Goal: Information Seeking & Learning: Compare options

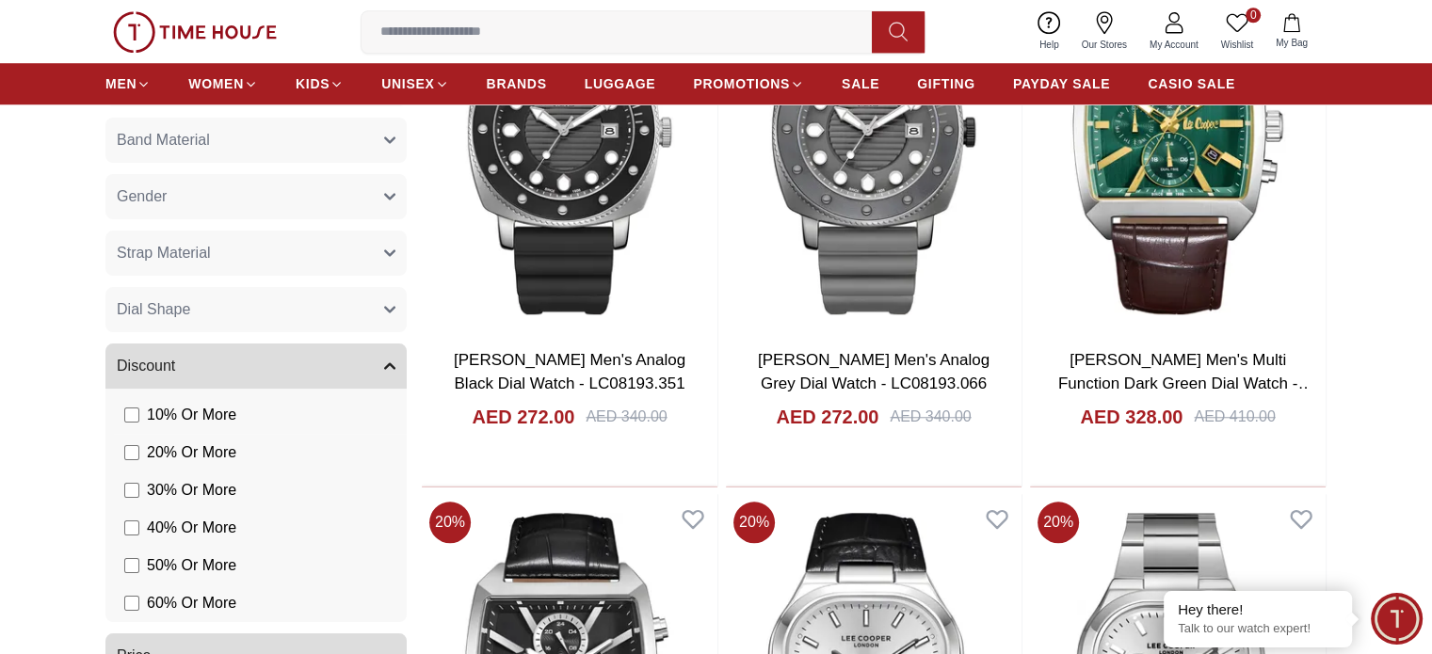
scroll to position [1601, 0]
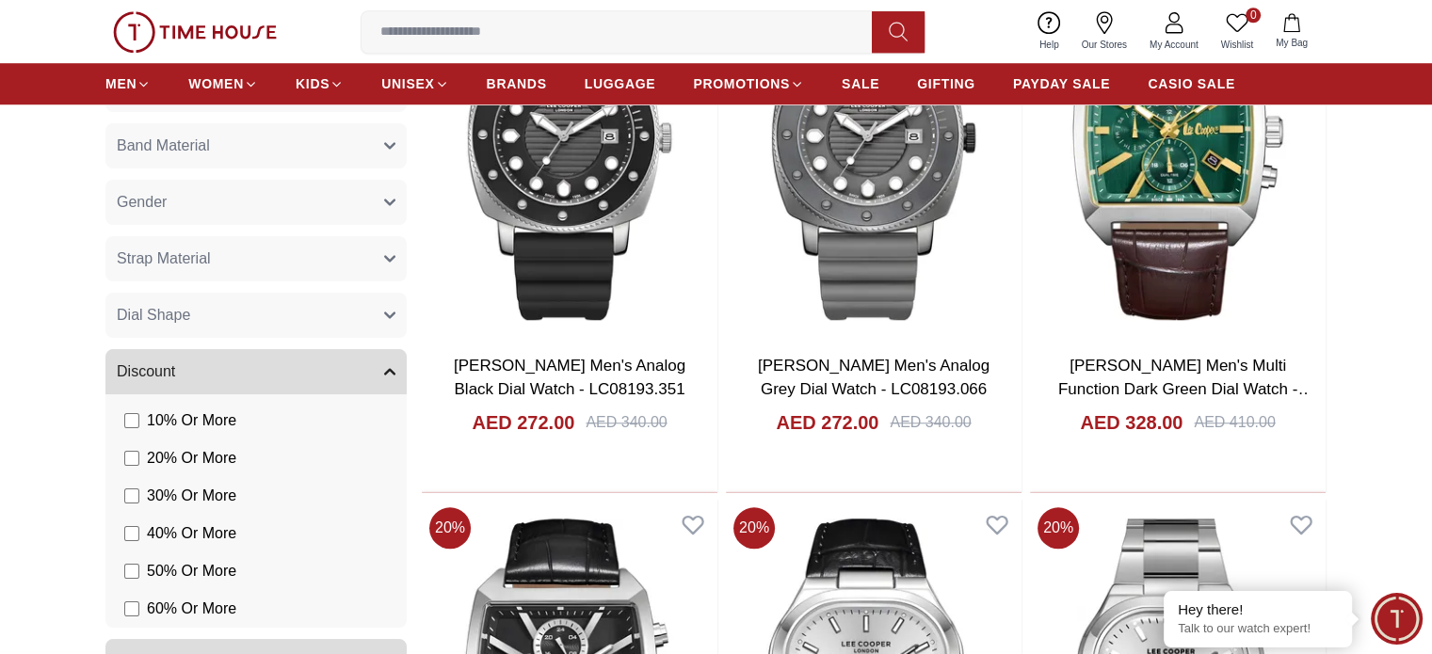
click at [233, 322] on button "Dial Shape" at bounding box center [255, 315] width 301 height 45
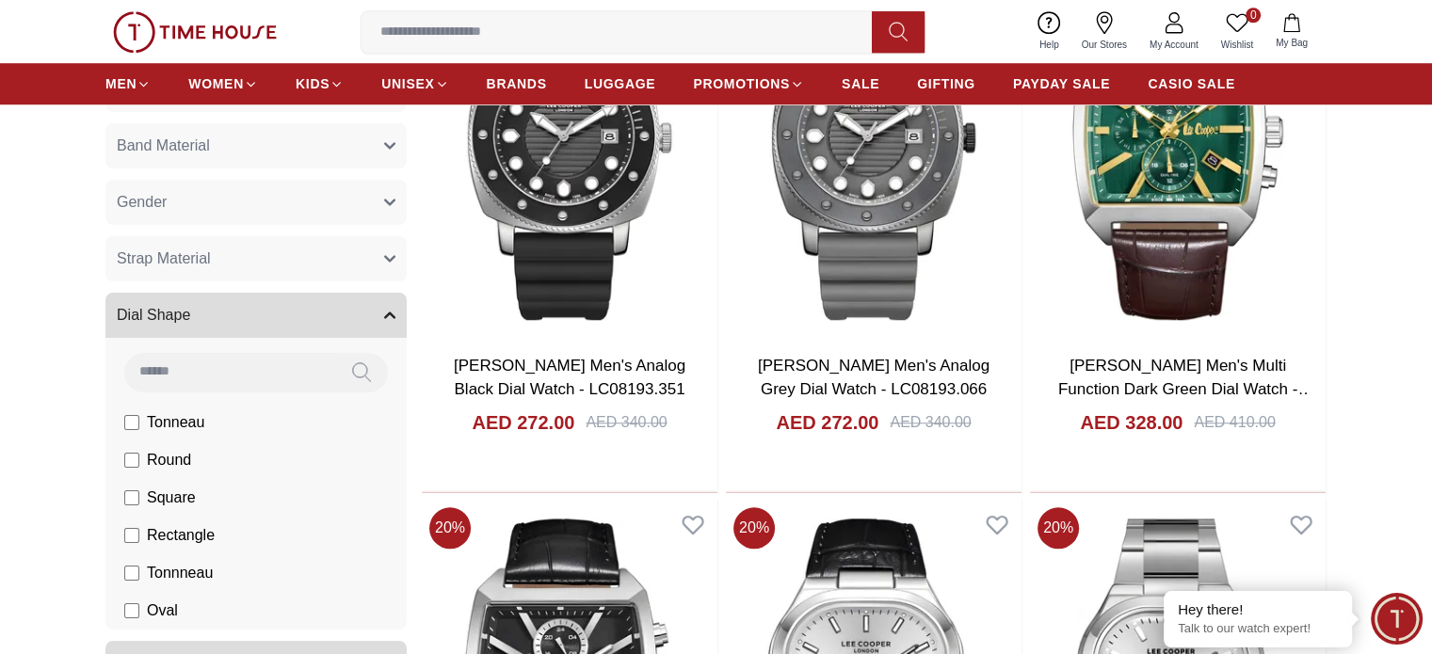
click at [233, 322] on button "Dial Shape" at bounding box center [255, 315] width 301 height 45
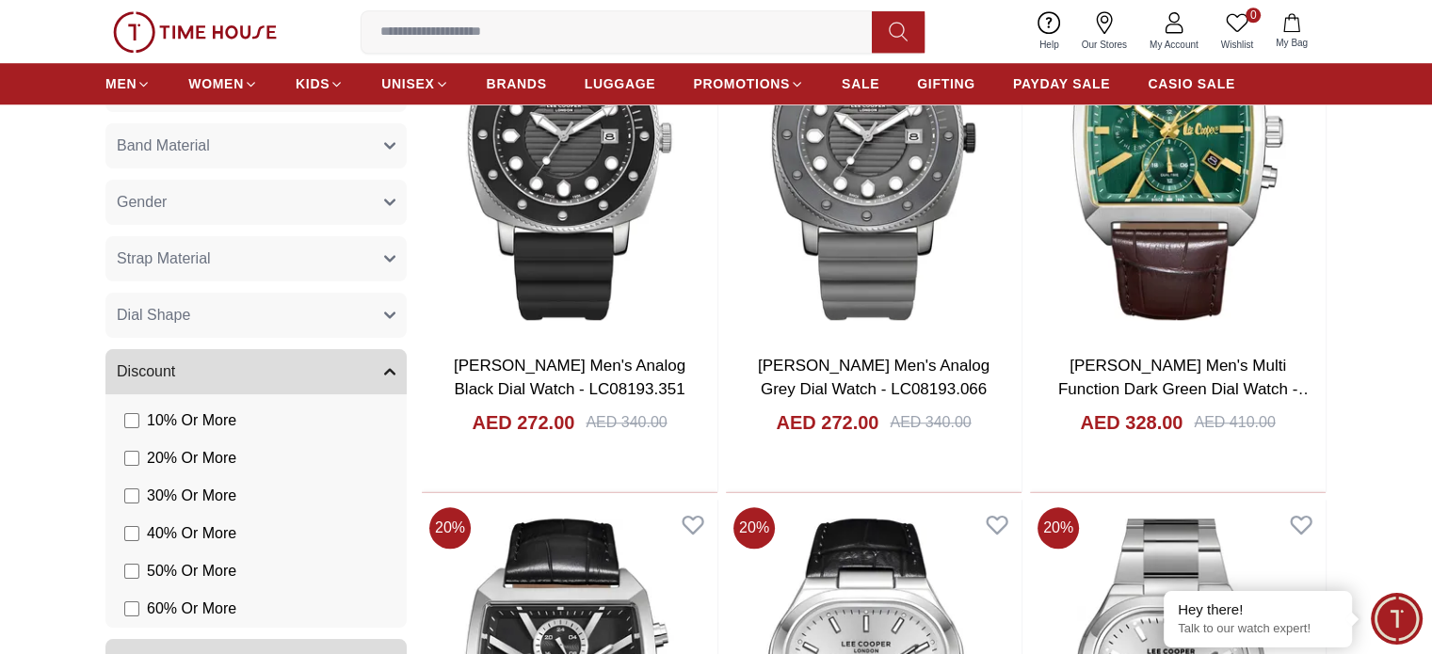
click at [238, 263] on button "Strap Material" at bounding box center [255, 258] width 301 height 45
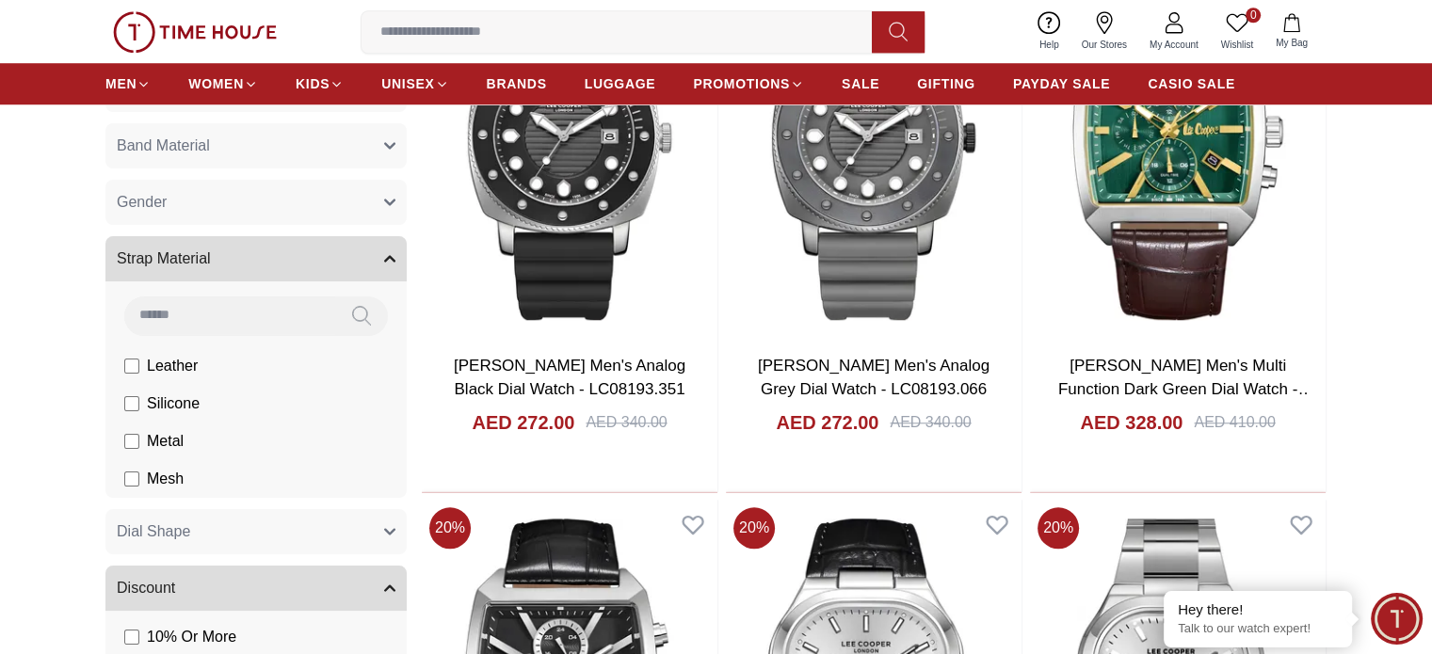
click at [238, 263] on button "Strap Material" at bounding box center [255, 258] width 301 height 45
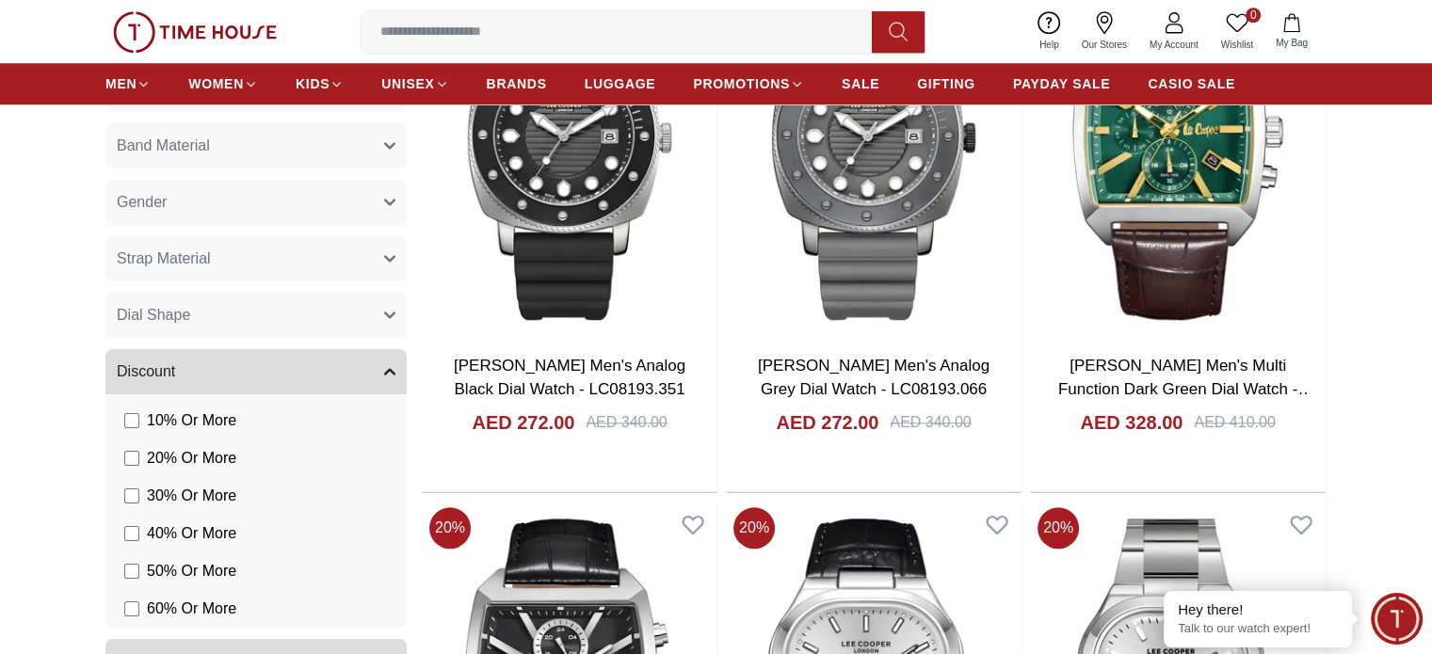
click at [219, 200] on button "Gender" at bounding box center [255, 202] width 301 height 45
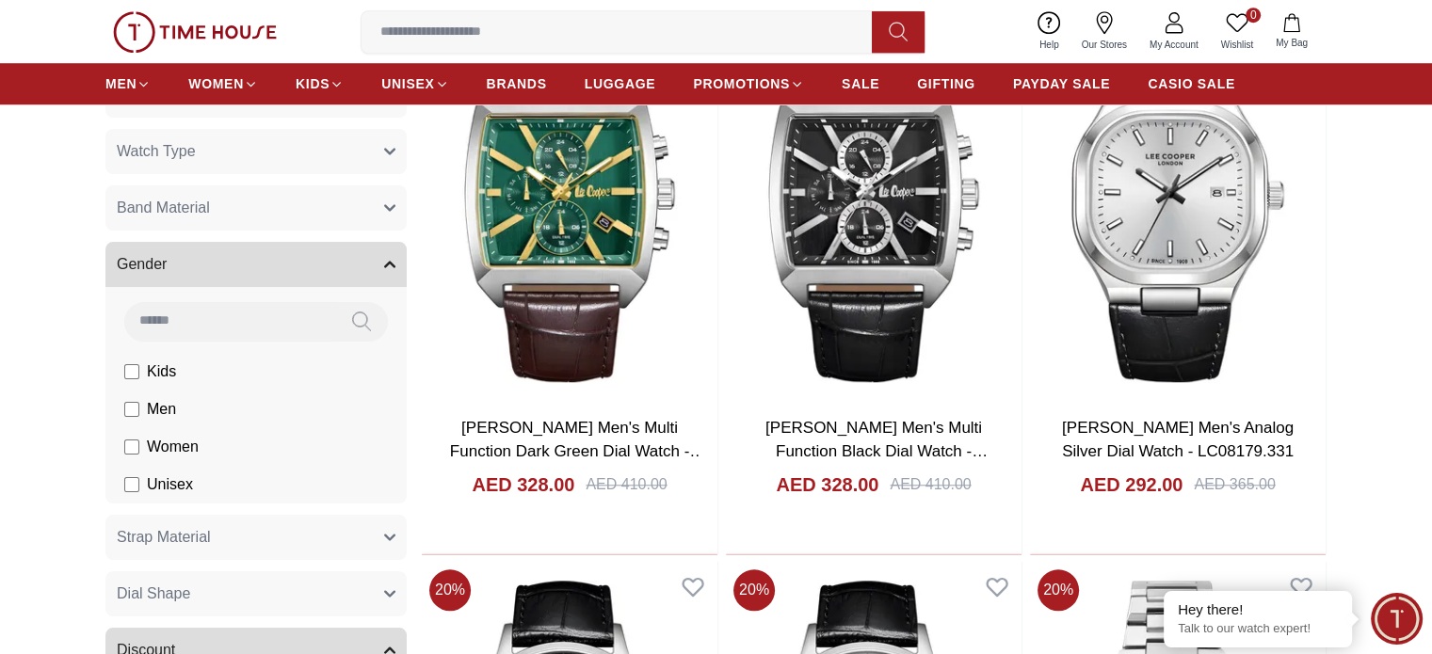
scroll to position [1506, 0]
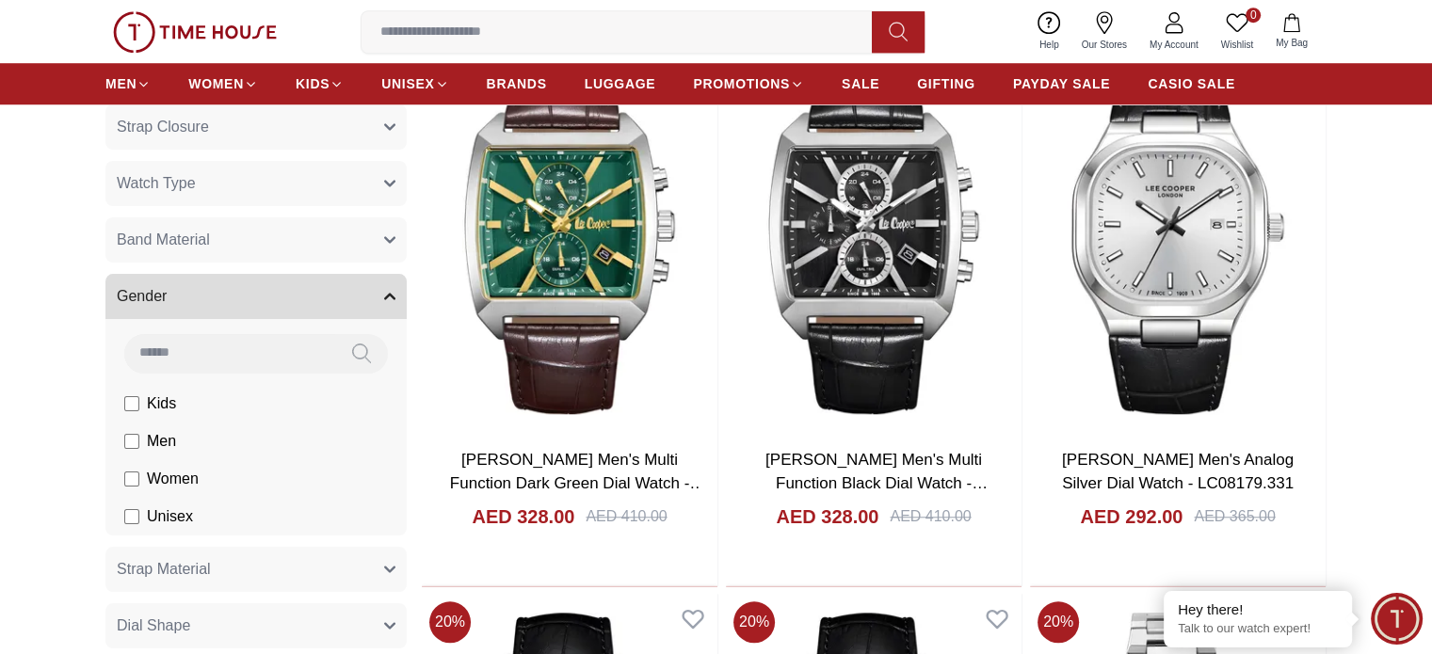
click at [265, 233] on button "Band Material" at bounding box center [255, 239] width 301 height 45
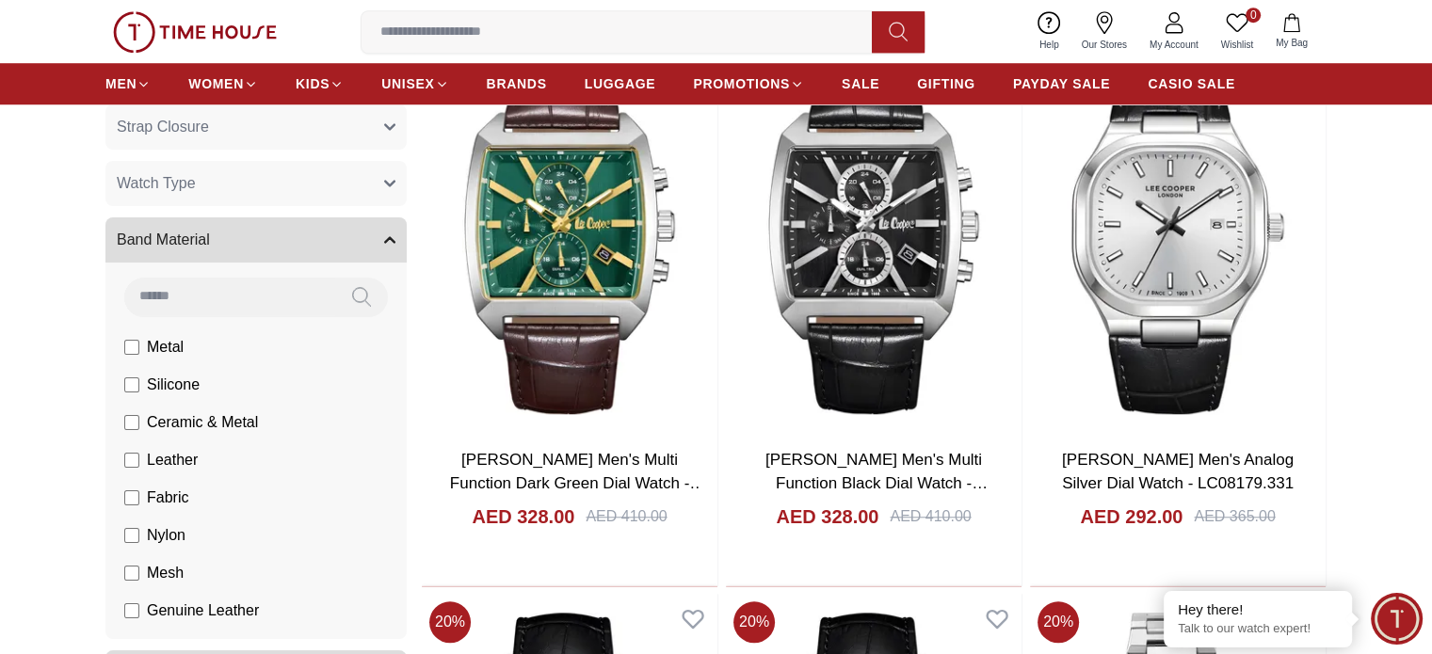
click at [265, 233] on button "Band Material" at bounding box center [255, 239] width 301 height 45
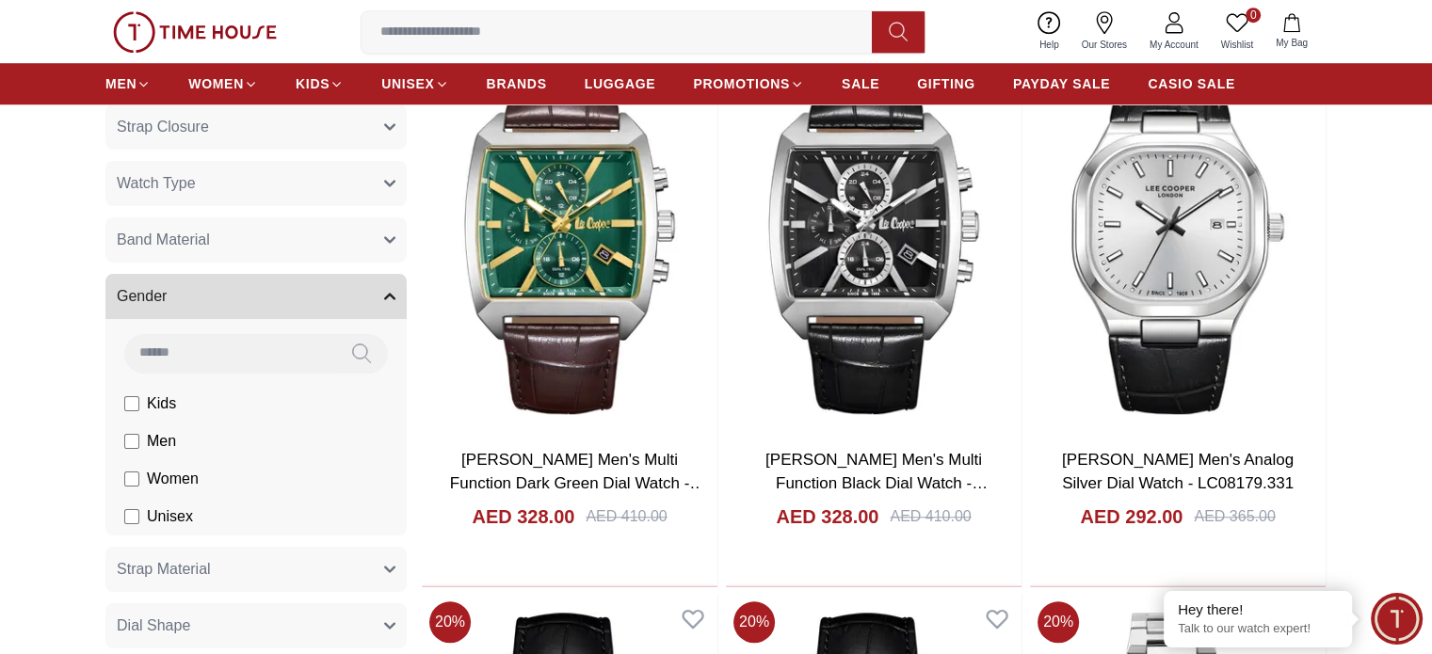
click at [249, 186] on button "Watch Type" at bounding box center [255, 183] width 301 height 45
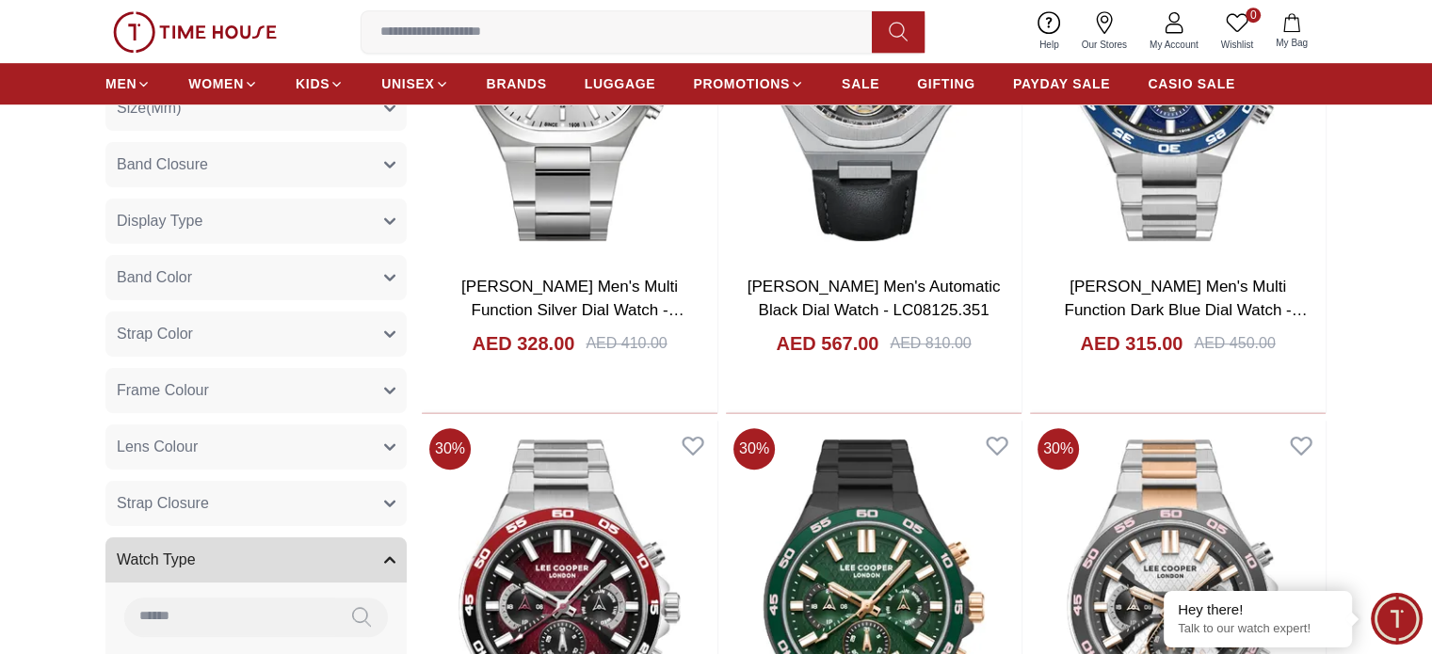
scroll to position [1036, 0]
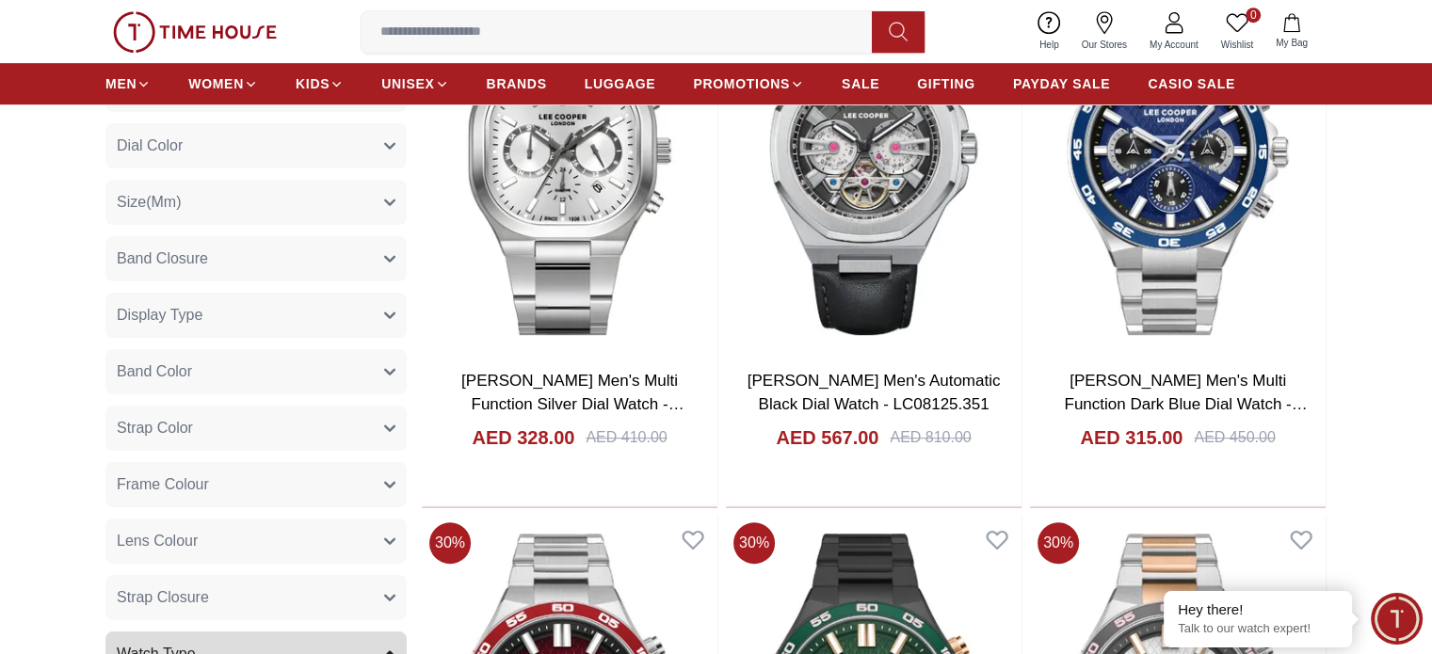
click at [196, 306] on span "Display Type" at bounding box center [160, 315] width 86 height 23
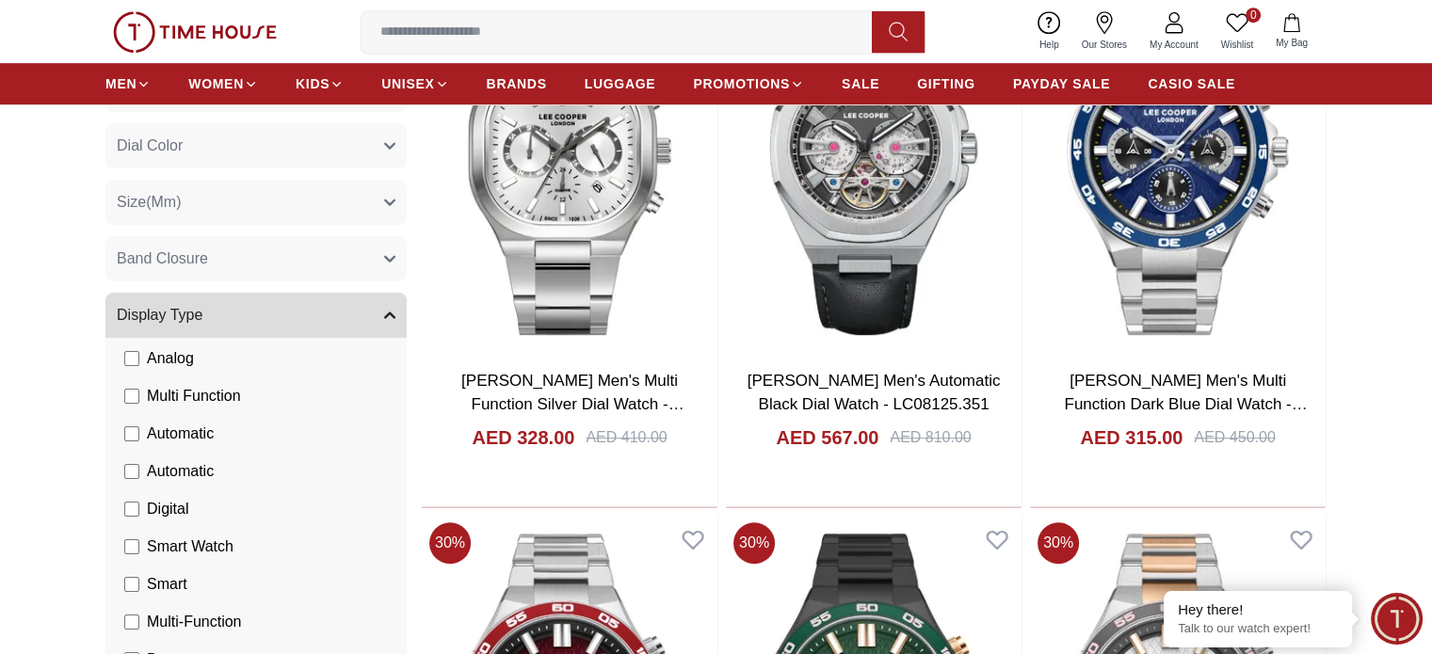
scroll to position [65, 0]
click at [183, 429] on span "Automatic" at bounding box center [180, 433] width 67 height 23
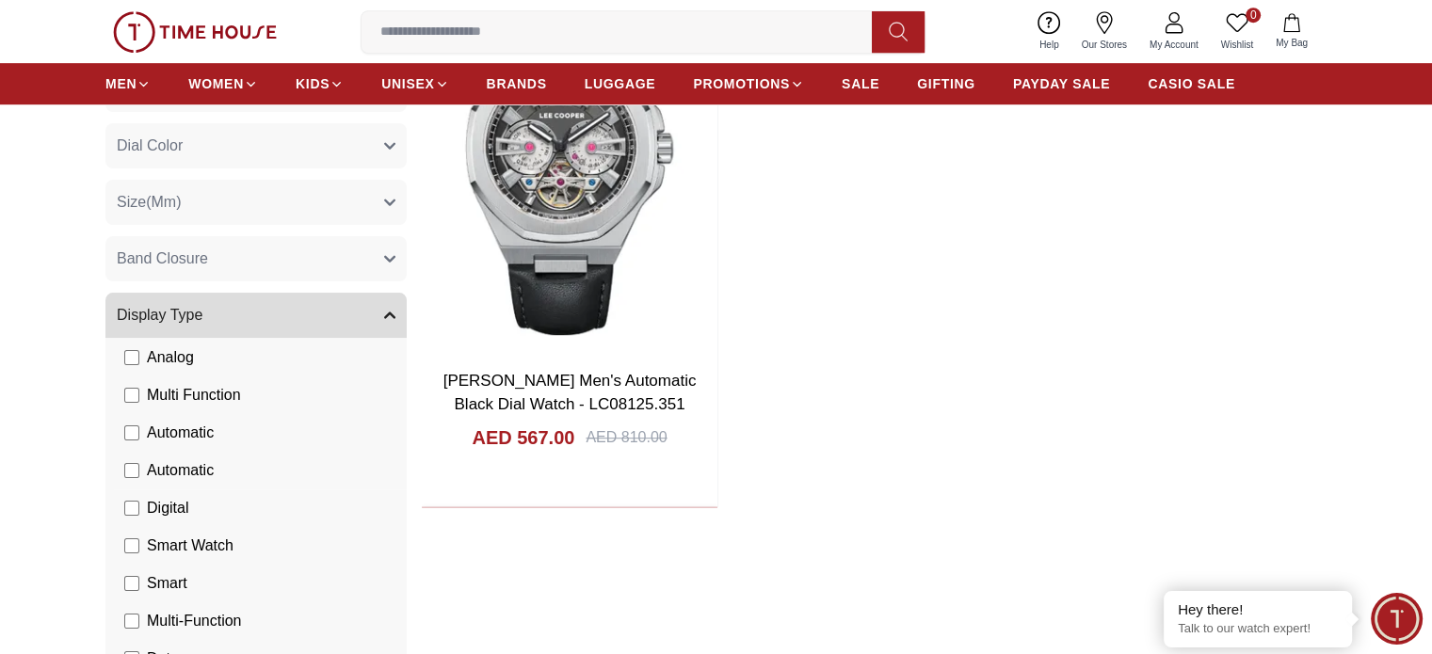
click at [163, 466] on span "Automatic" at bounding box center [180, 470] width 67 height 23
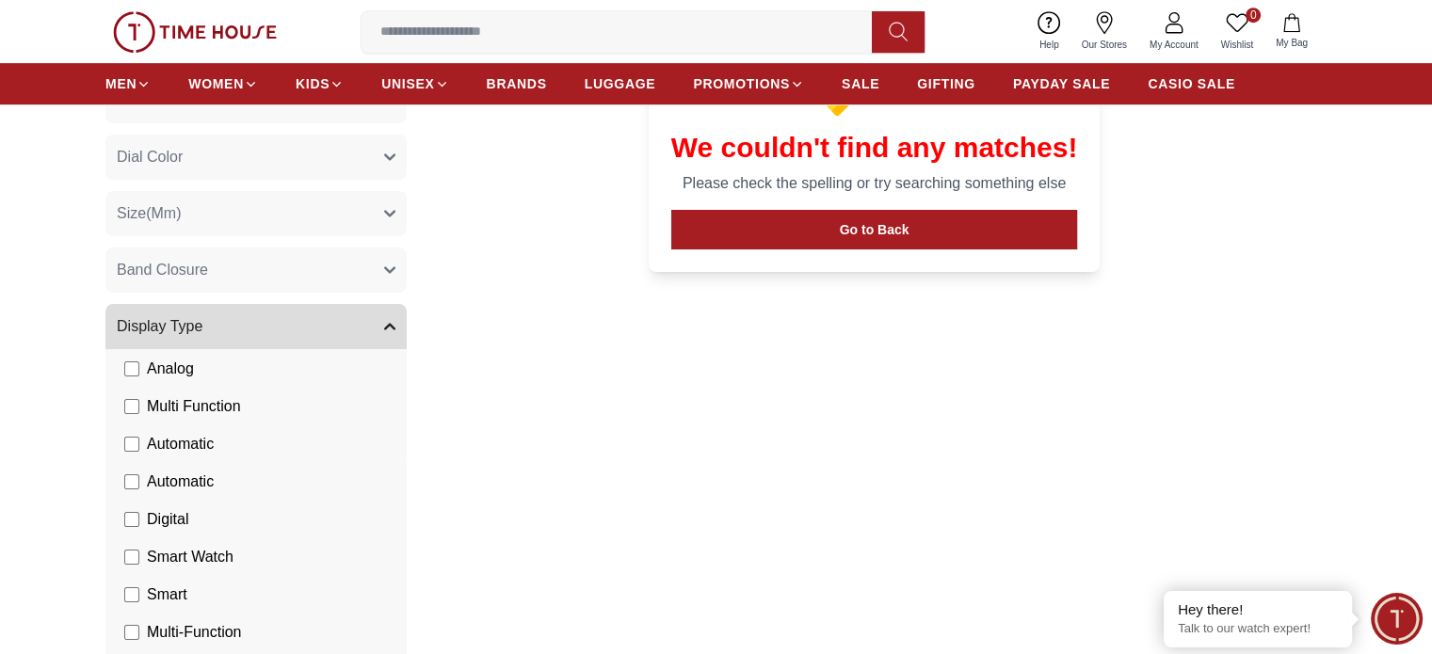
scroll to position [1036, 0]
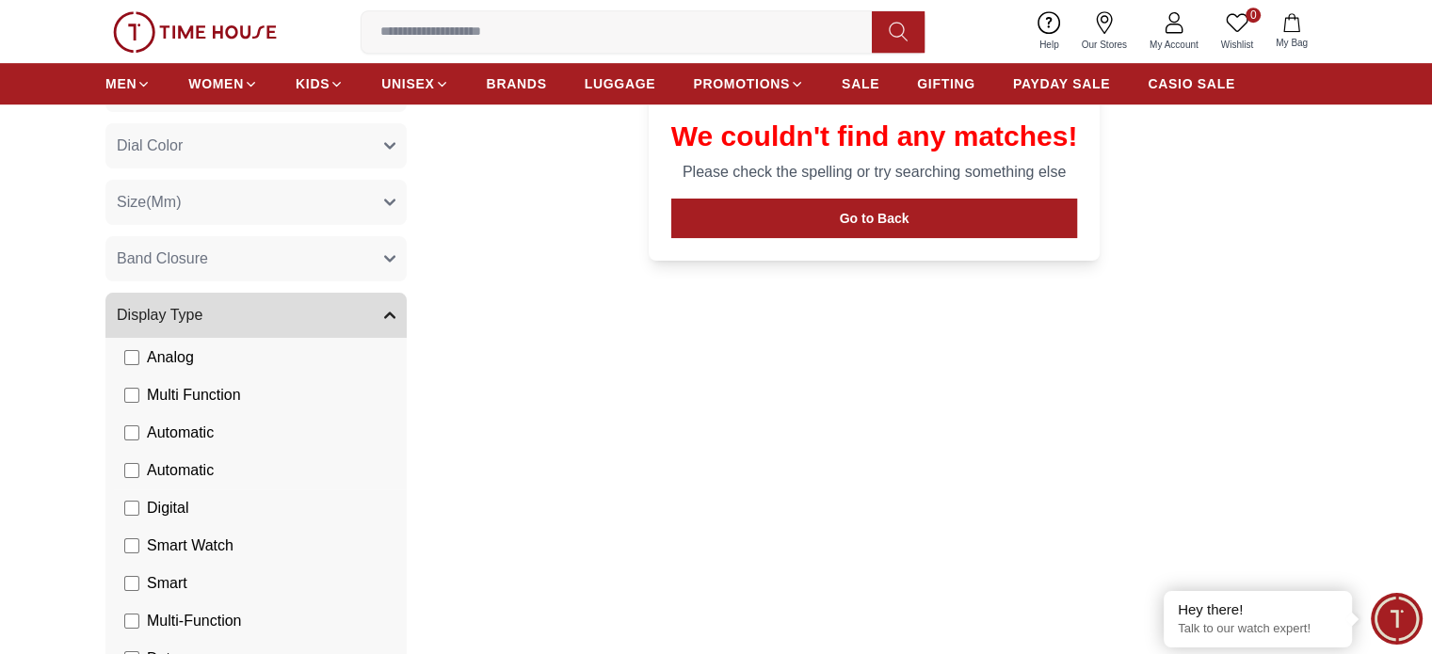
click at [152, 469] on span "Automatic" at bounding box center [180, 470] width 67 height 23
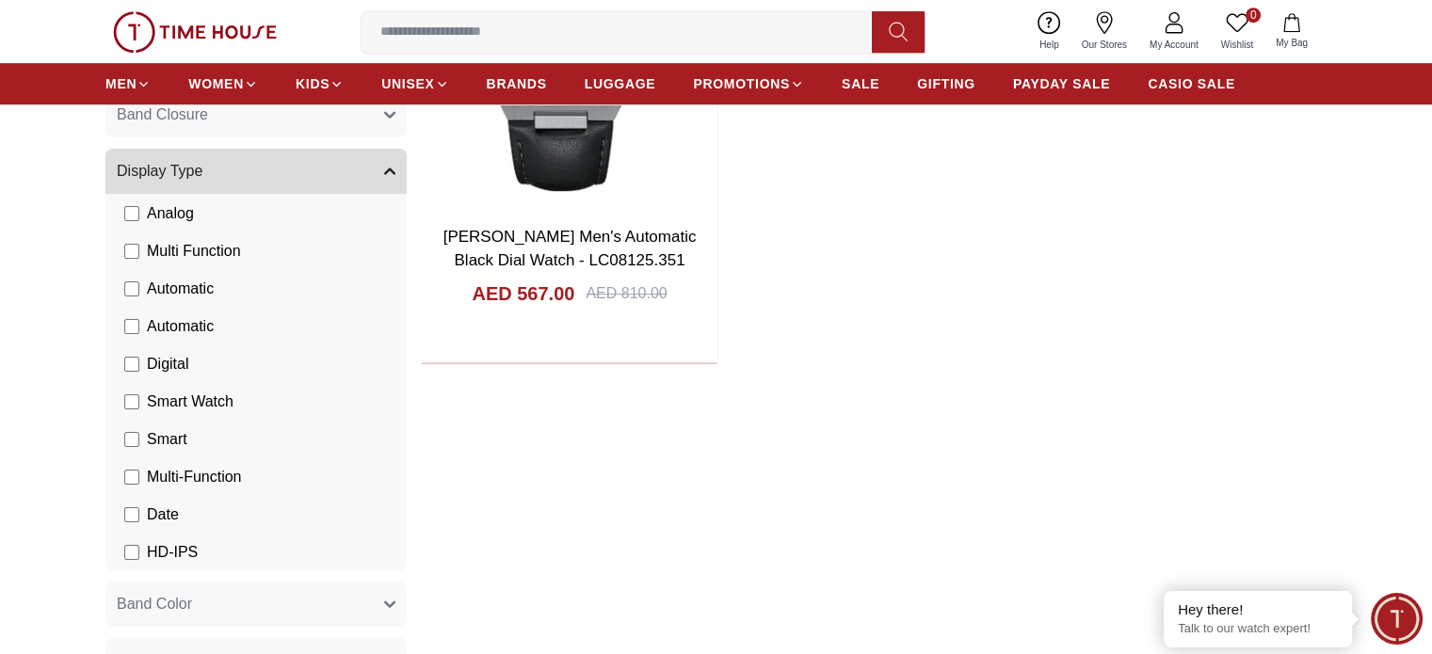
scroll to position [1224, 0]
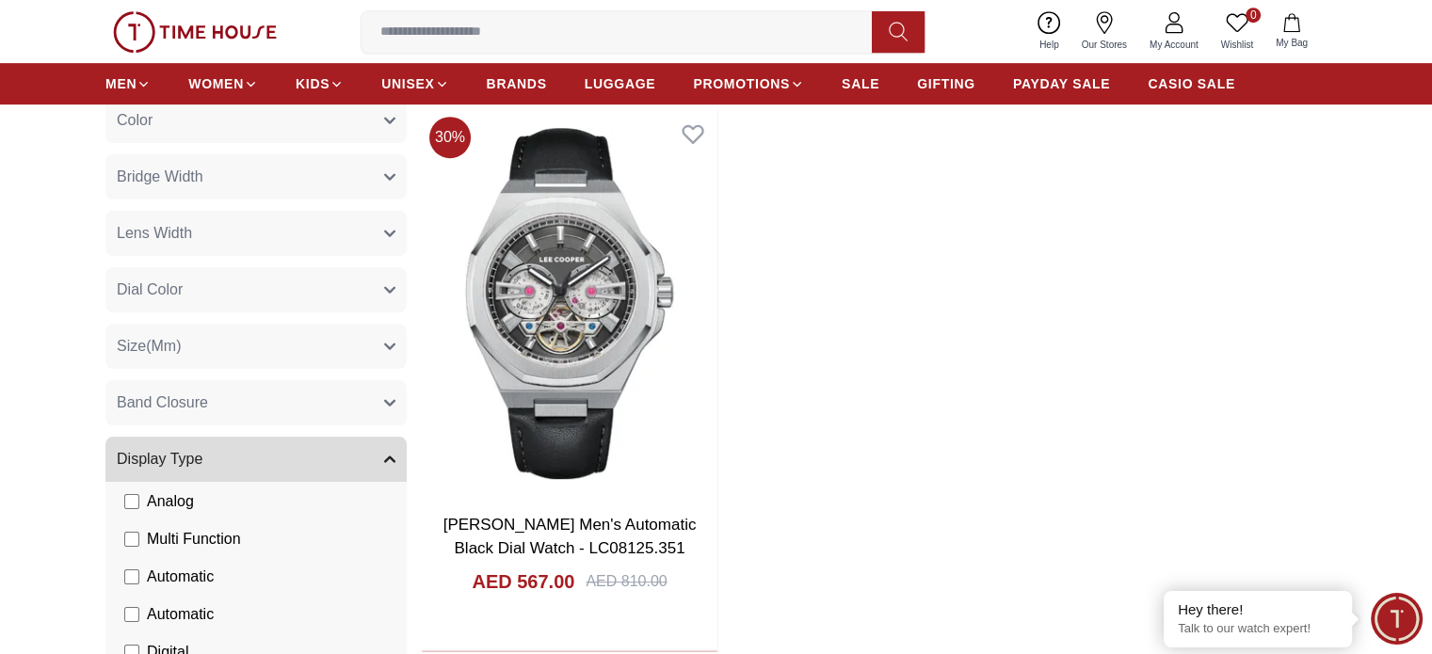
scroll to position [1130, 0]
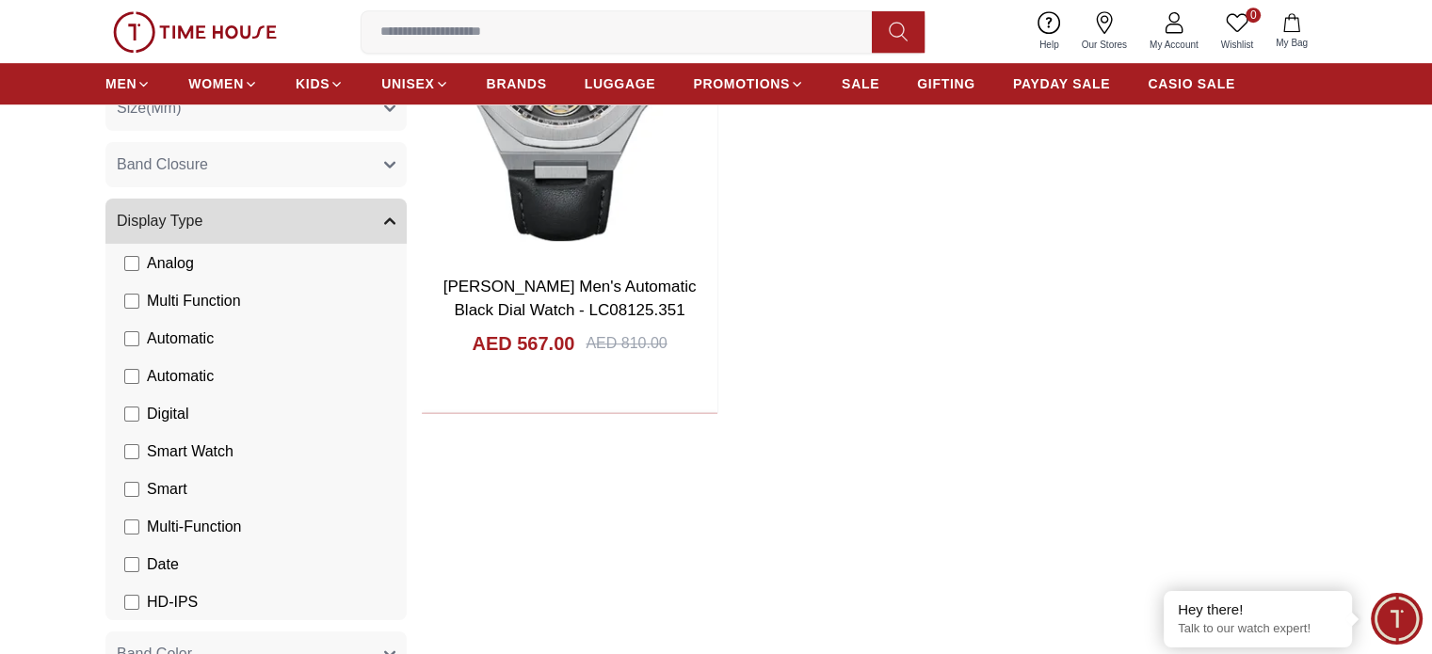
click at [395, 225] on button "Display Type" at bounding box center [255, 221] width 301 height 45
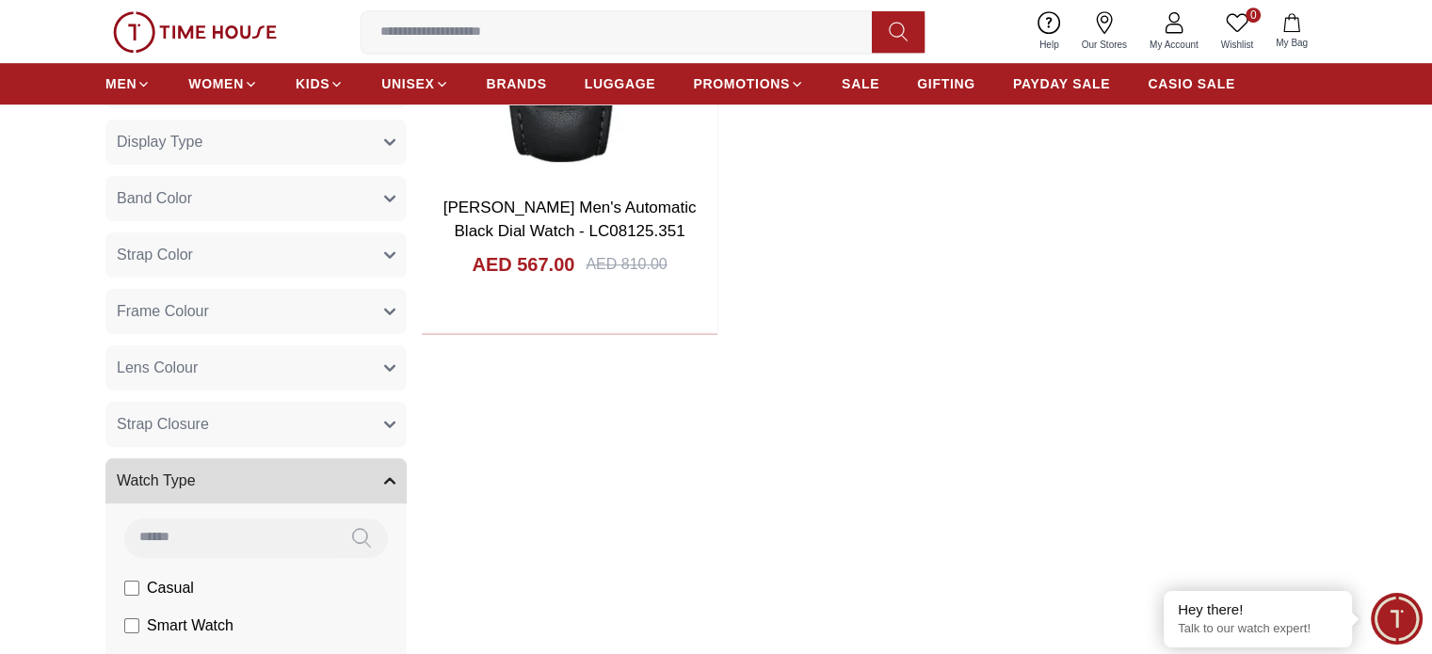
scroll to position [1224, 0]
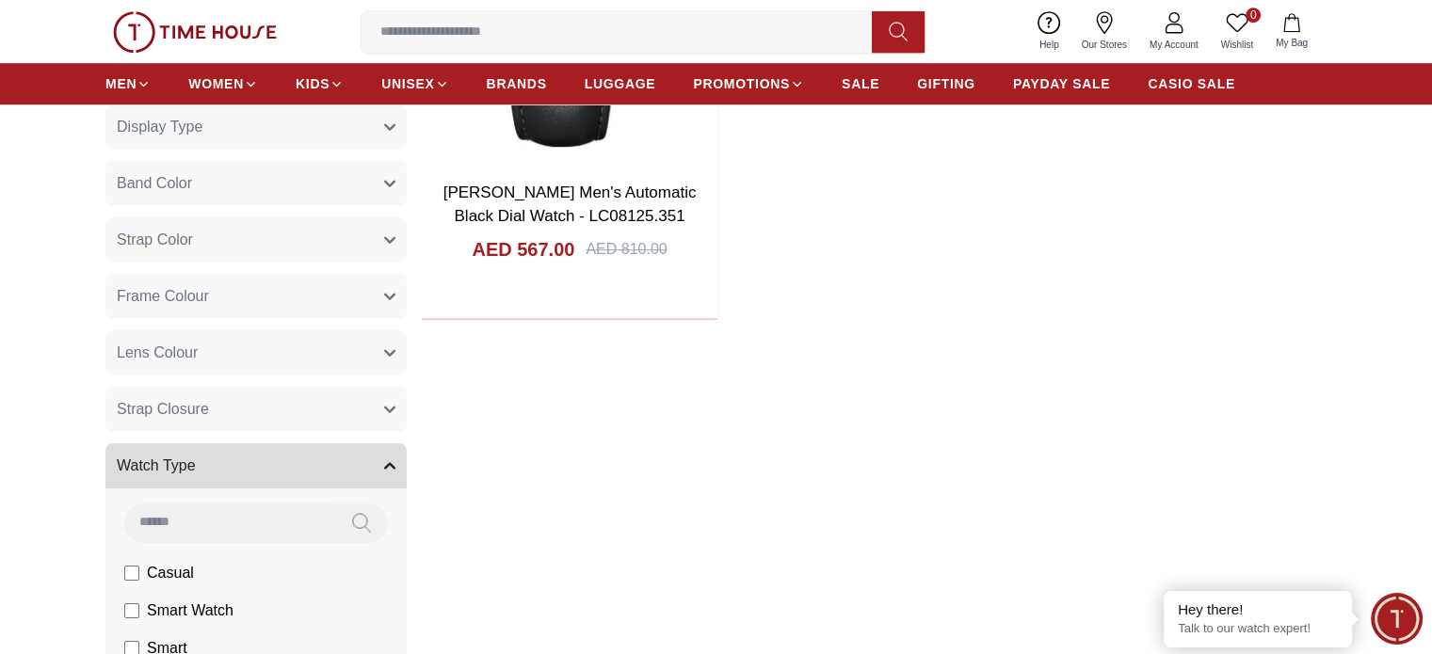
click at [298, 367] on button "Lens Colour" at bounding box center [255, 352] width 301 height 45
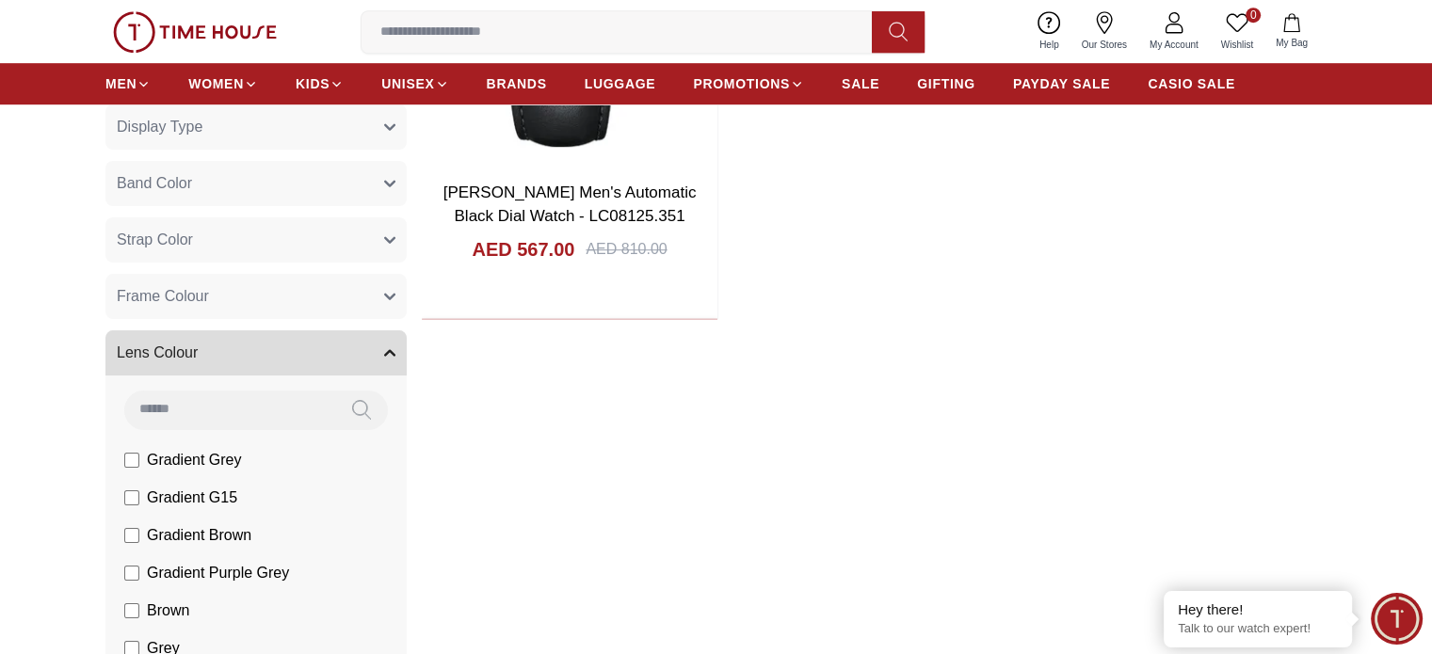
scroll to position [1506, 0]
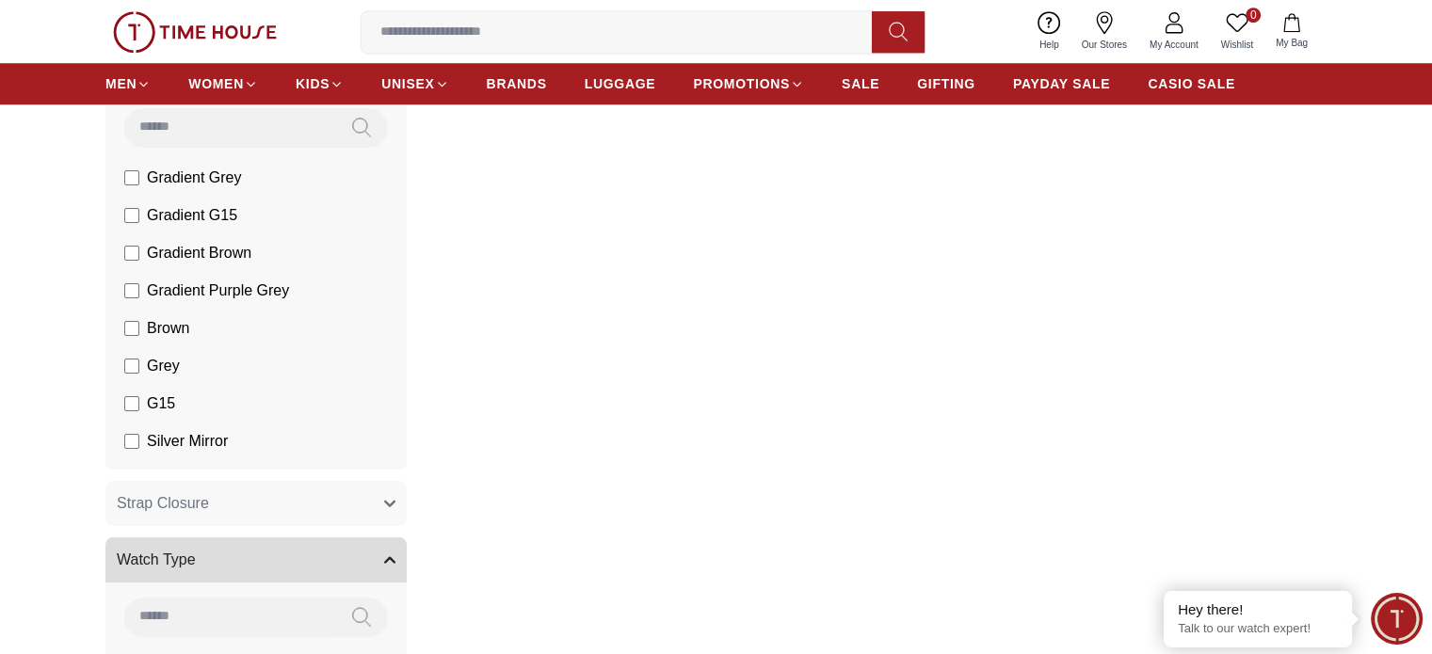
click at [550, 341] on div "Filter 1 Results Found Sort By: ​ ****** ​ 30 % [PERSON_NAME] Men's Automatic B…" at bounding box center [874, 470] width 905 height 2087
click at [248, 494] on button "Strap Closure" at bounding box center [255, 503] width 301 height 45
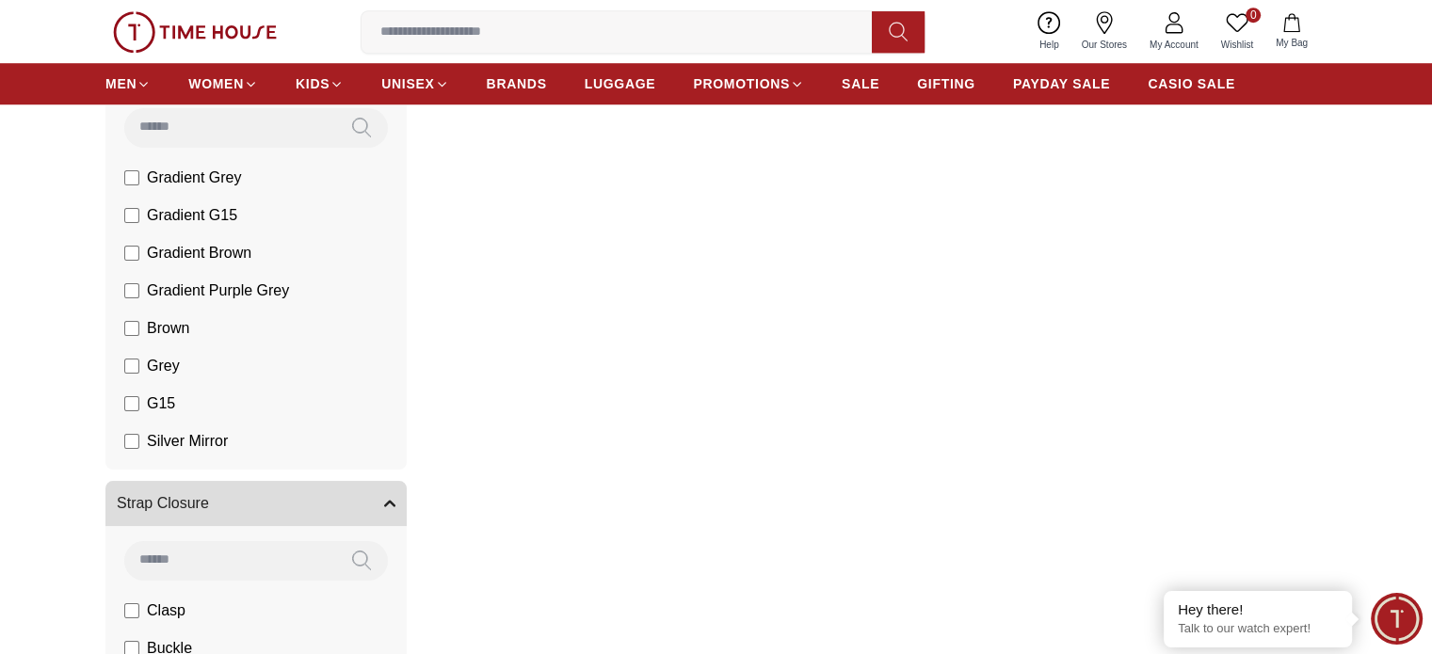
scroll to position [1883, 0]
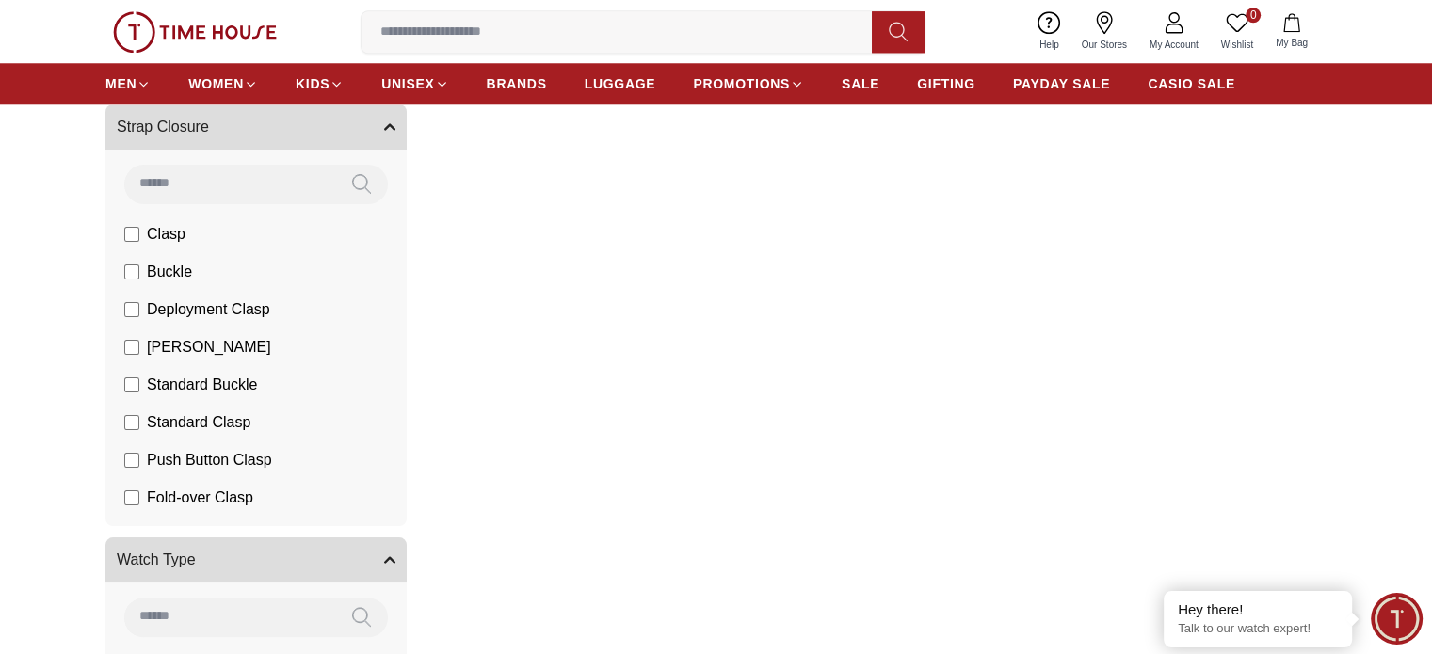
click at [350, 133] on button "Strap Closure" at bounding box center [255, 127] width 301 height 45
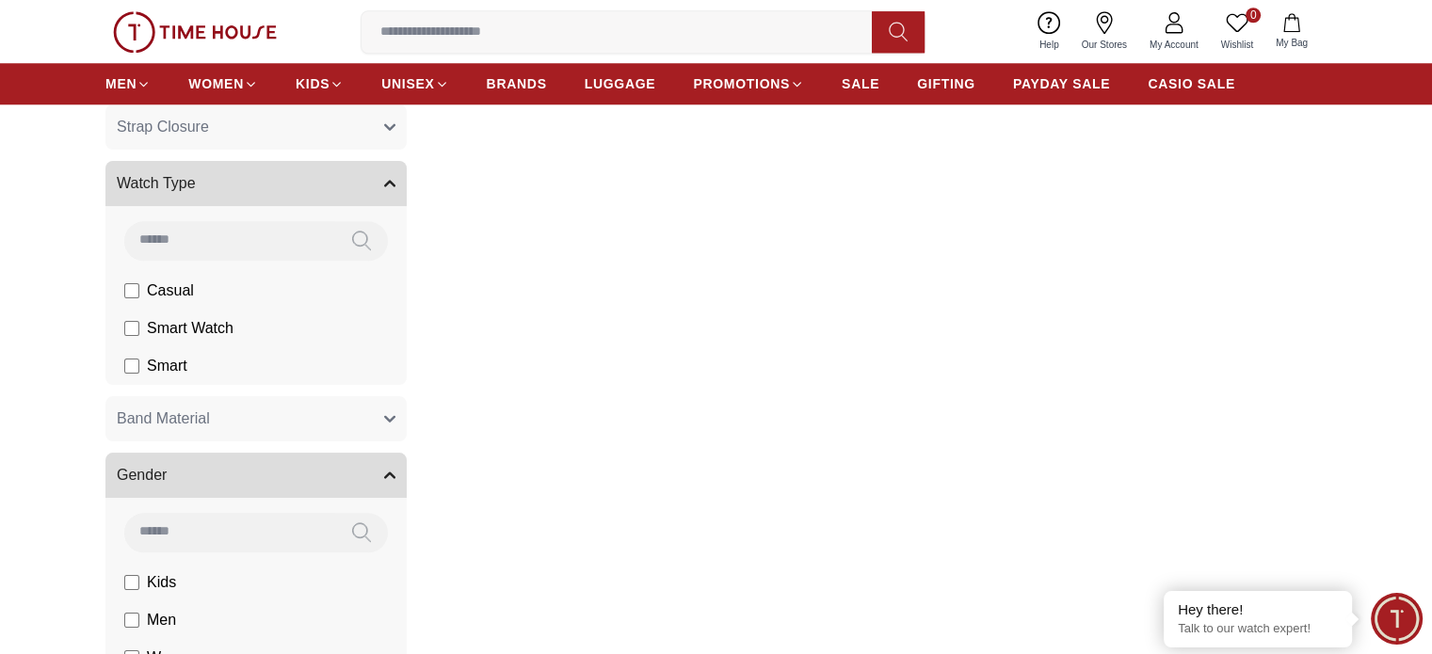
click at [242, 192] on button "Watch Type" at bounding box center [255, 183] width 301 height 45
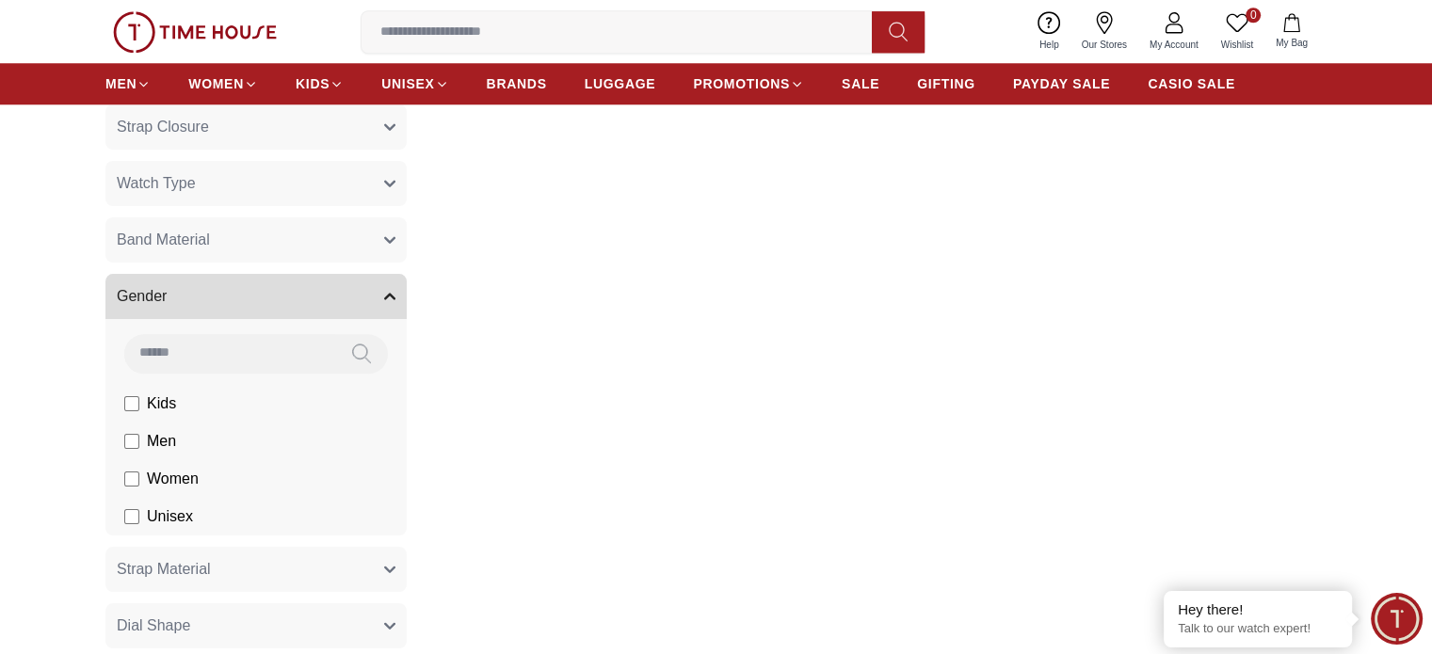
click at [231, 294] on button "Gender" at bounding box center [255, 296] width 301 height 45
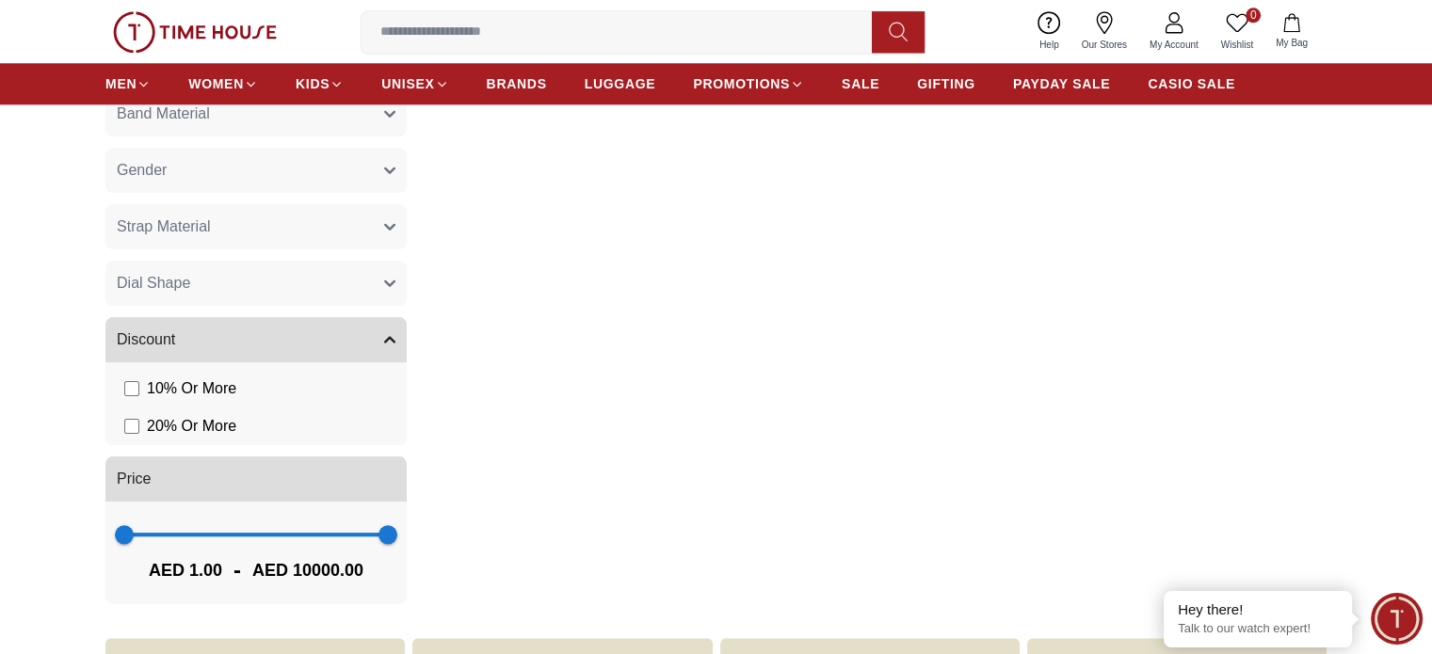
scroll to position [1977, 0]
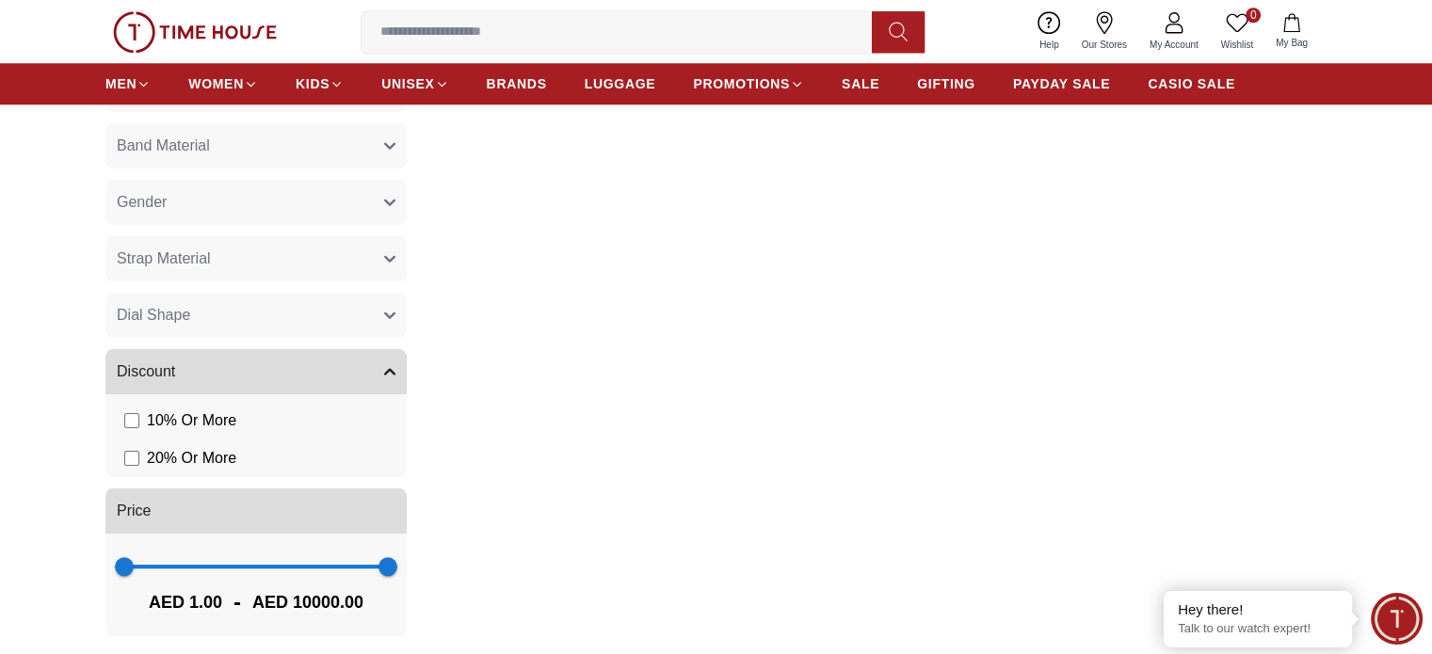
click at [226, 257] on button "Strap Material" at bounding box center [255, 258] width 301 height 45
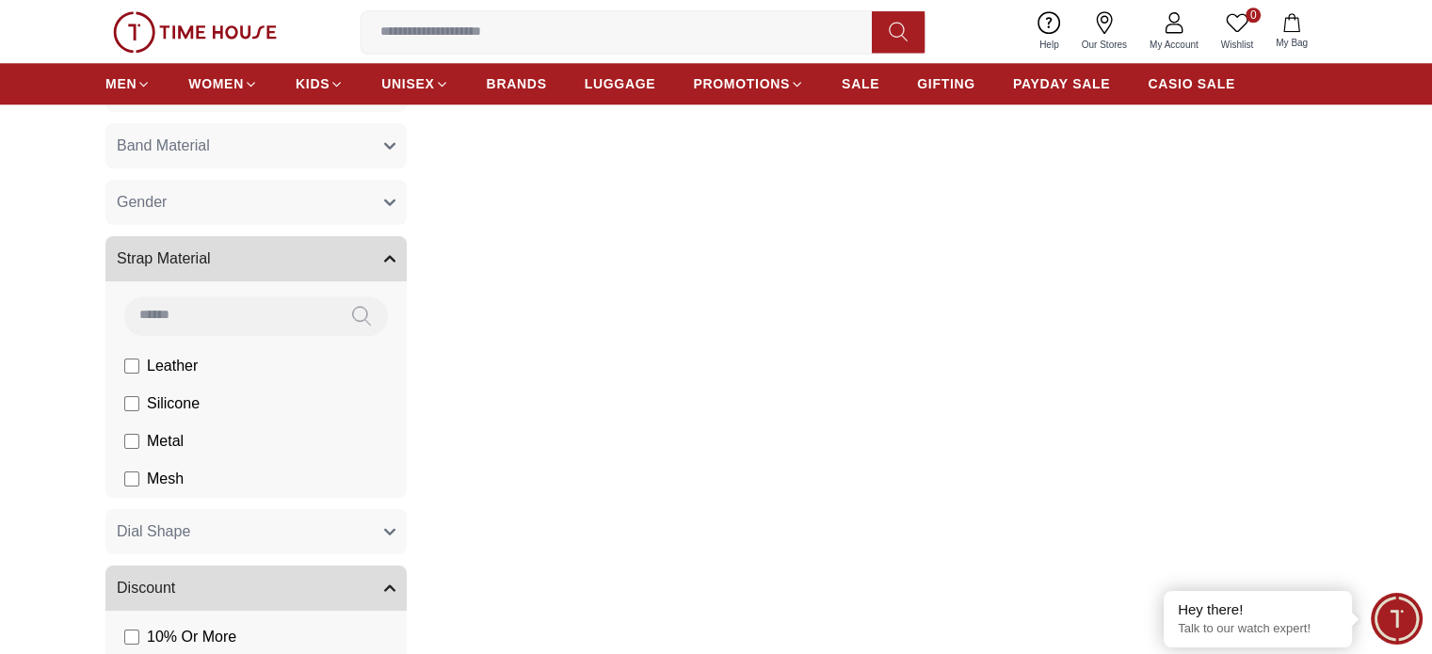
click at [226, 257] on button "Strap Material" at bounding box center [255, 258] width 301 height 45
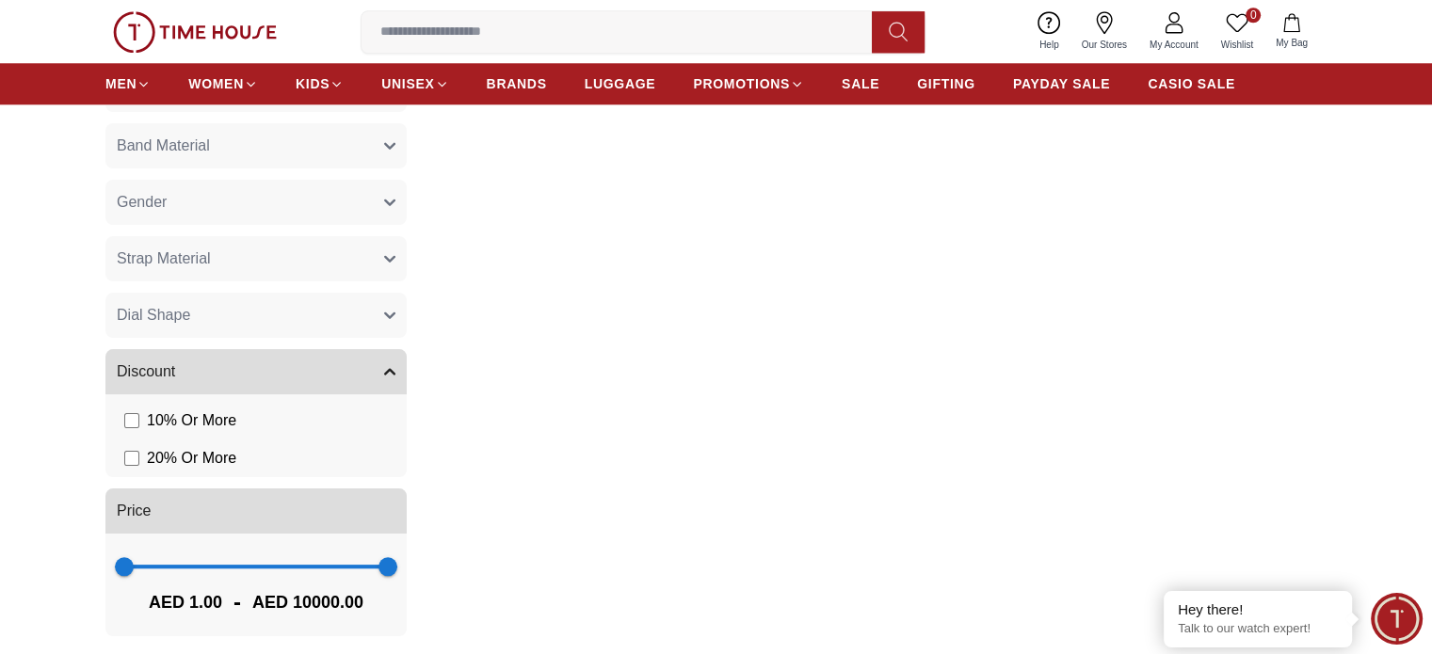
click at [222, 214] on button "Gender" at bounding box center [255, 202] width 301 height 45
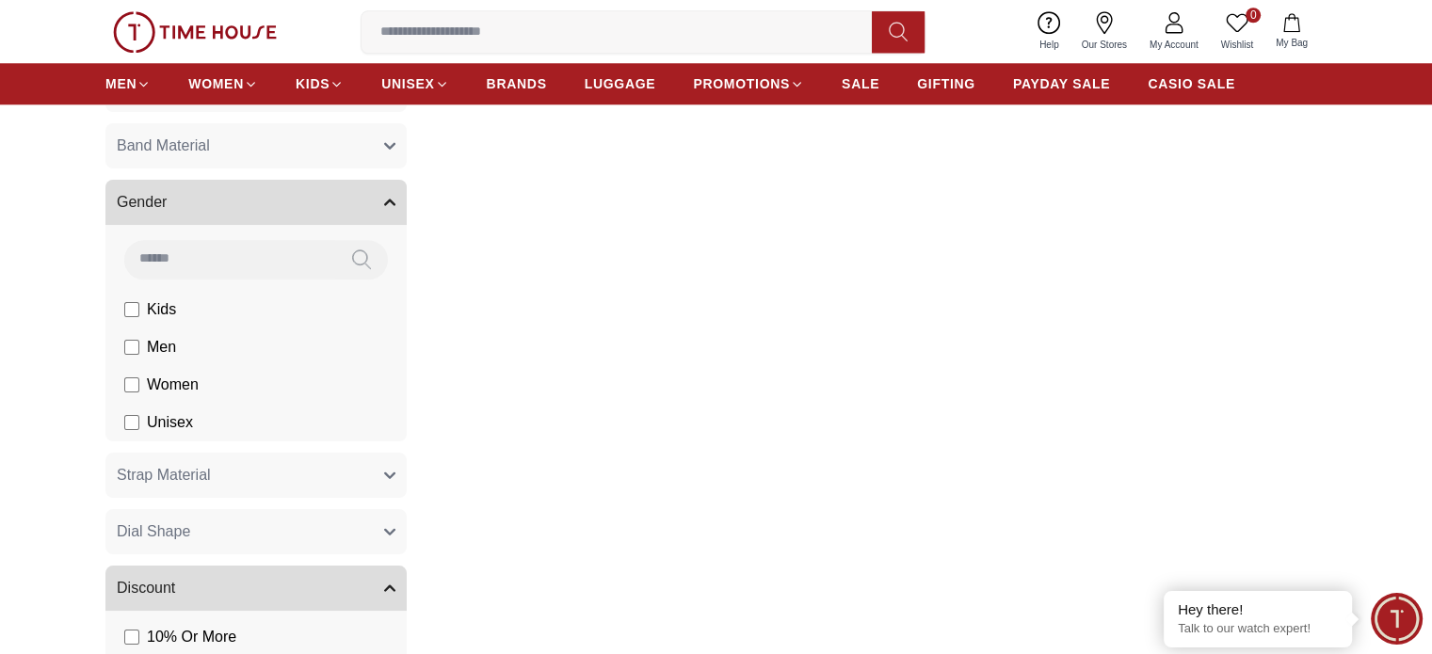
click at [282, 378] on li "Women" at bounding box center [260, 385] width 294 height 38
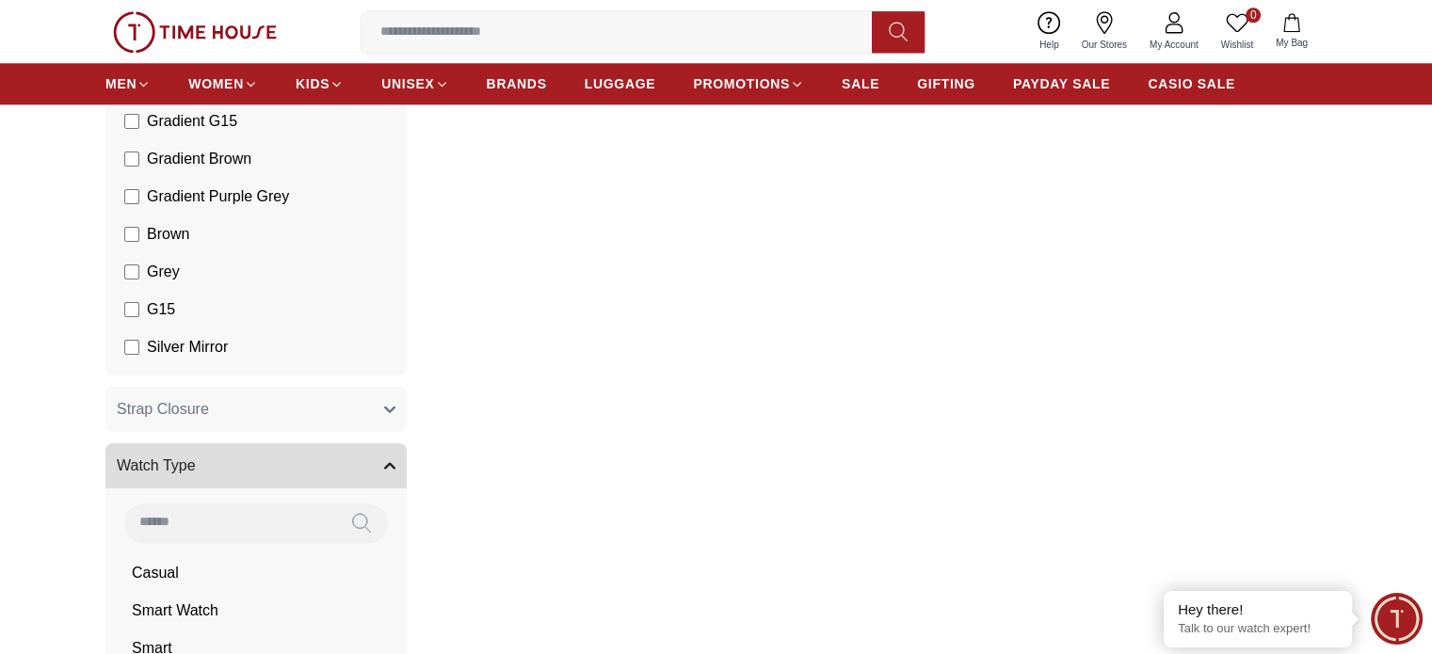
scroll to position [2354, 0]
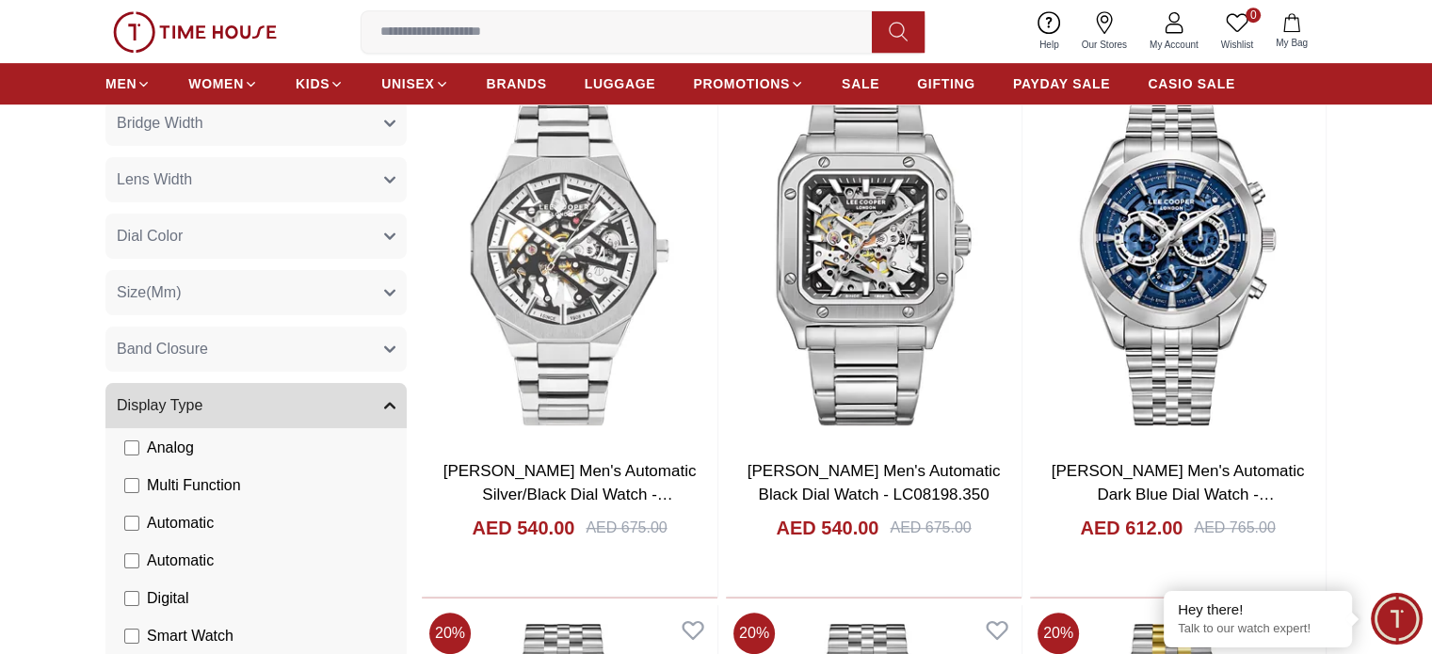
scroll to position [941, 0]
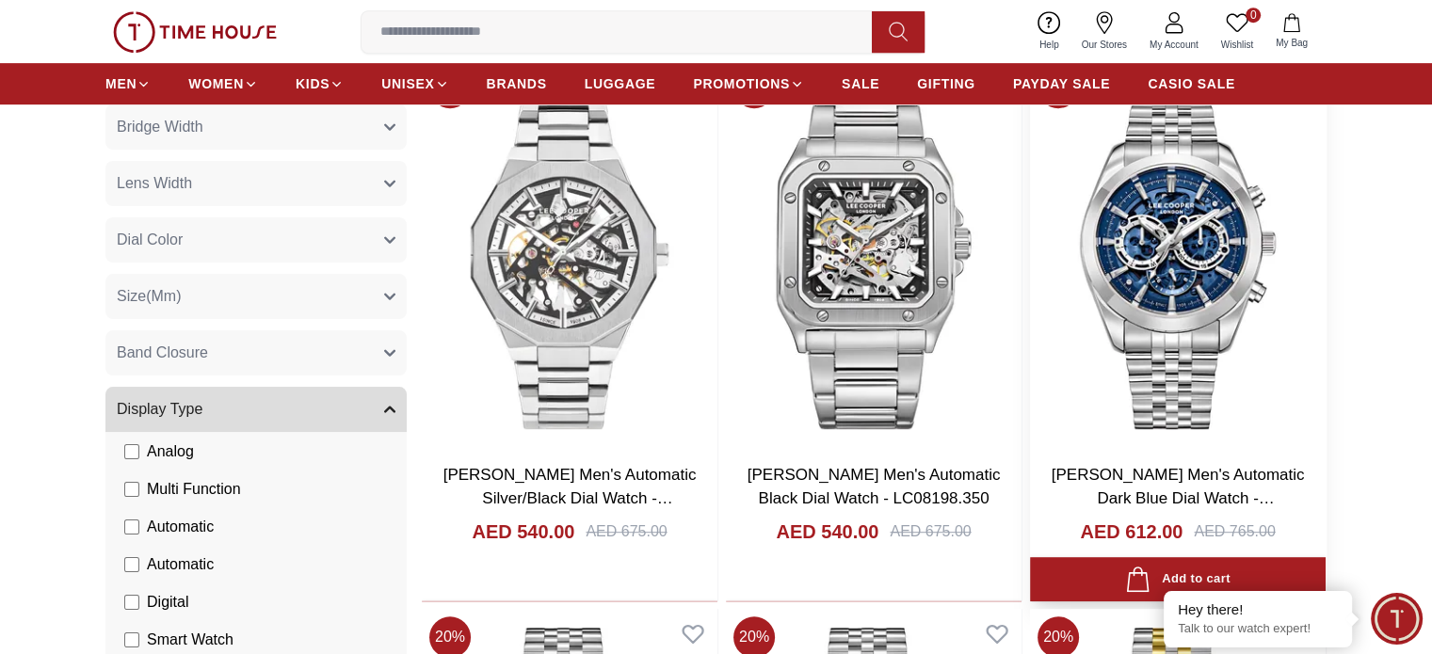
click at [1052, 466] on link "[PERSON_NAME] Men's Automatic Dark Blue Dial Watch - LC08176.390" at bounding box center [1178, 499] width 253 height 66
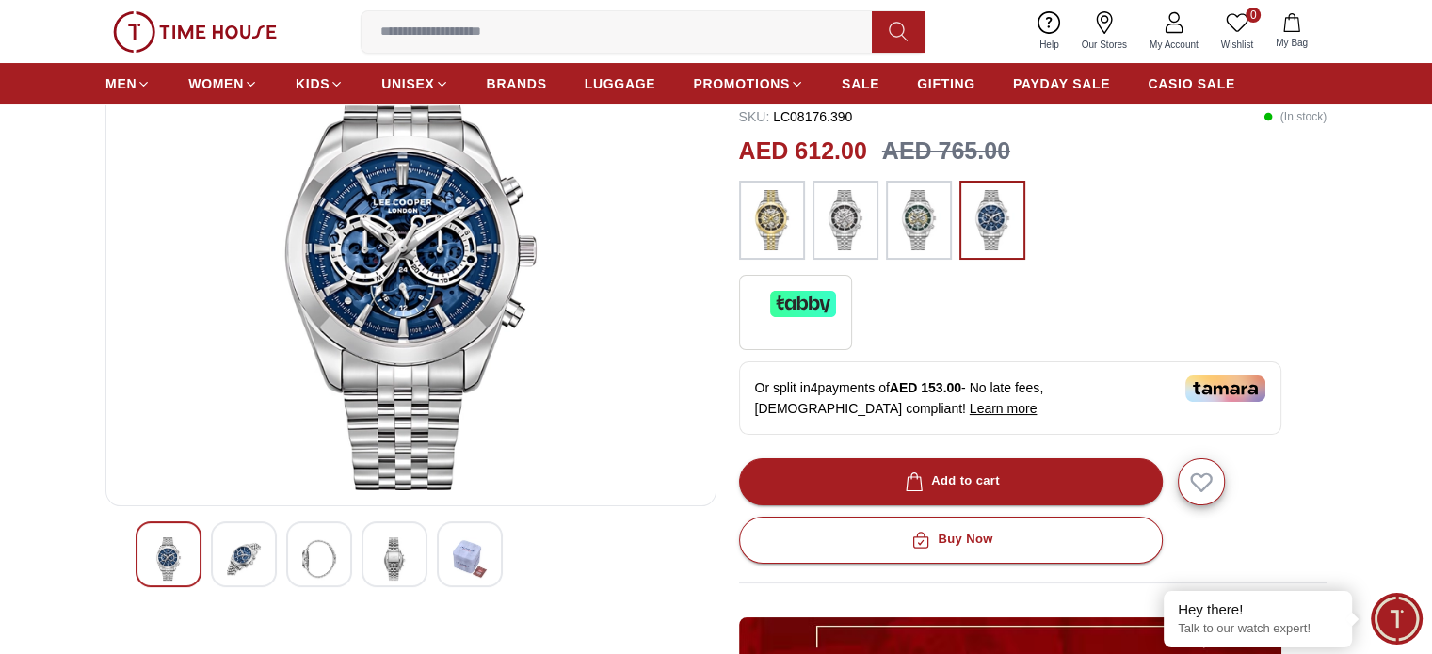
scroll to position [188, 0]
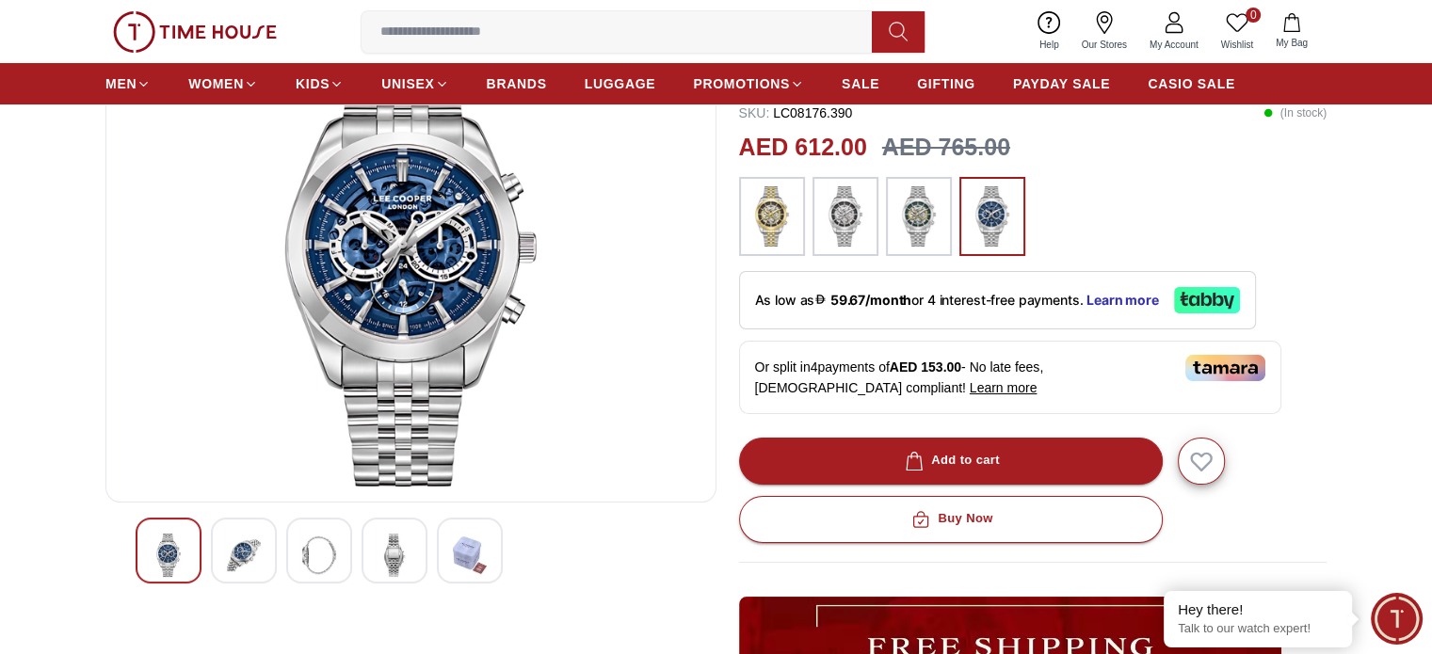
click at [231, 559] on img at bounding box center [244, 555] width 34 height 43
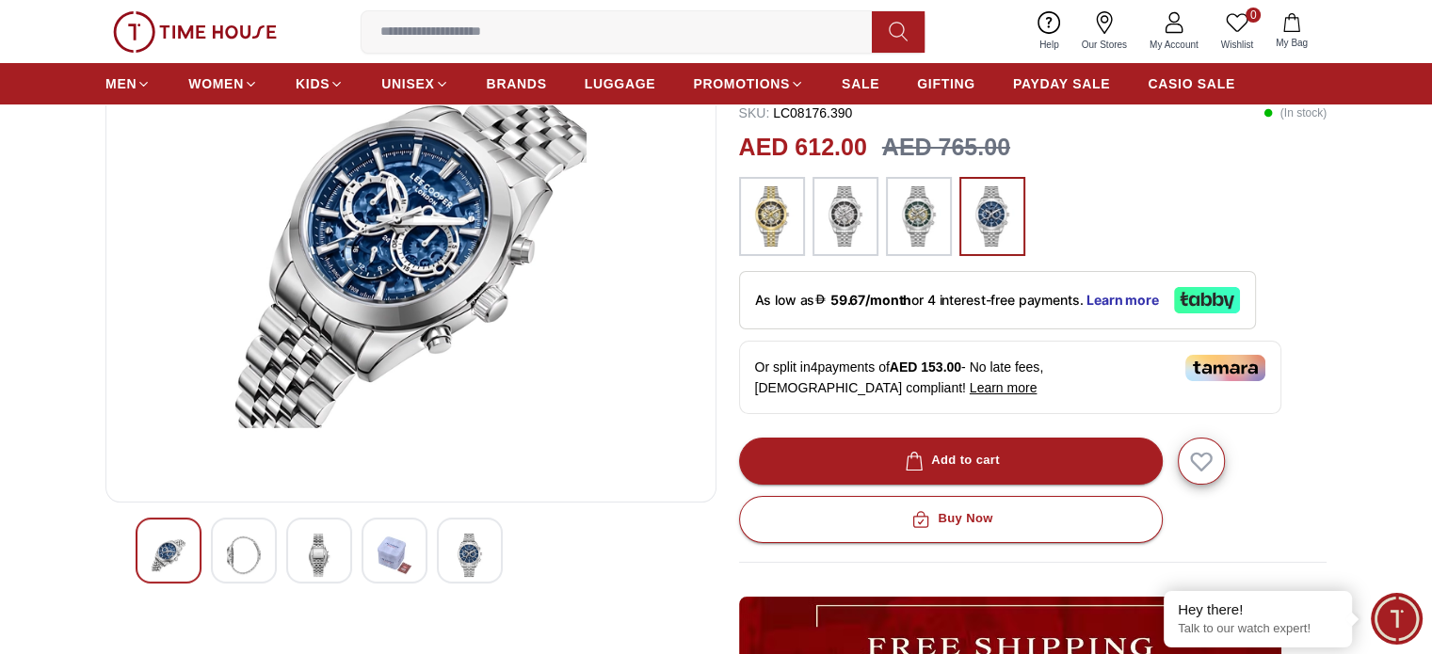
click at [321, 553] on img at bounding box center [319, 555] width 34 height 43
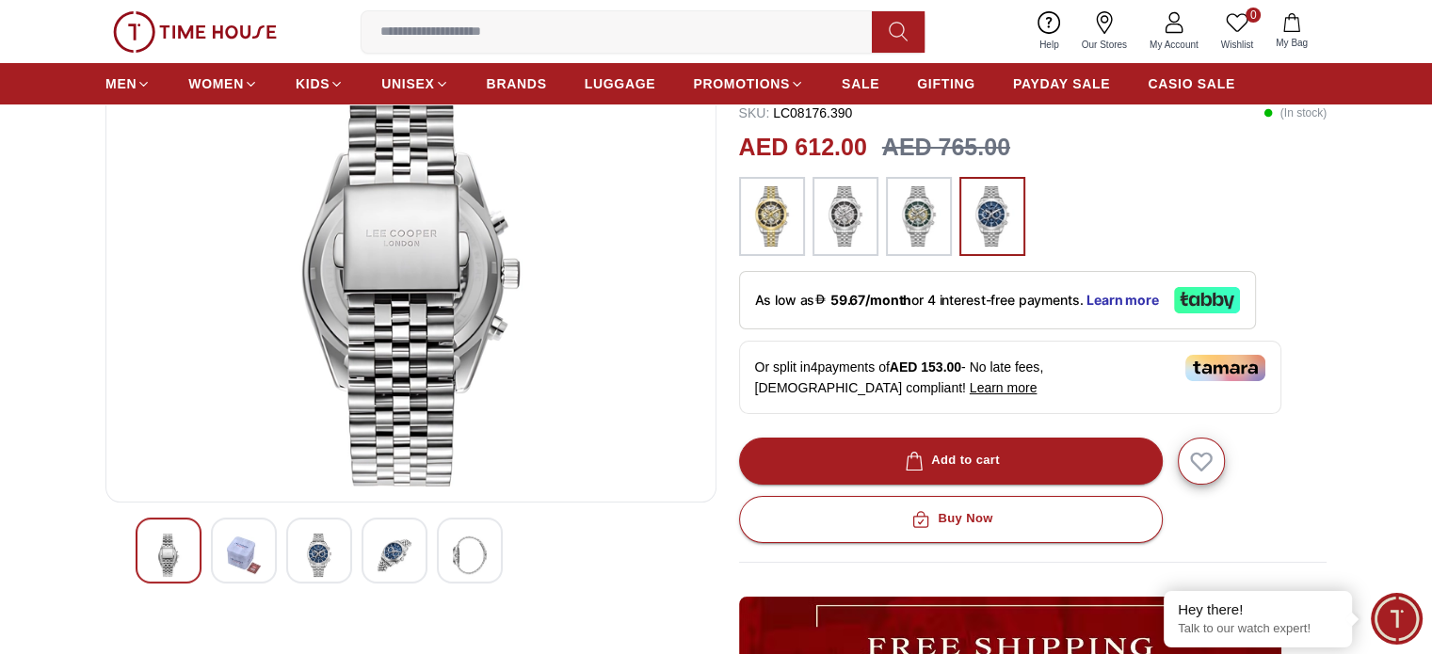
click at [386, 554] on img at bounding box center [395, 555] width 34 height 43
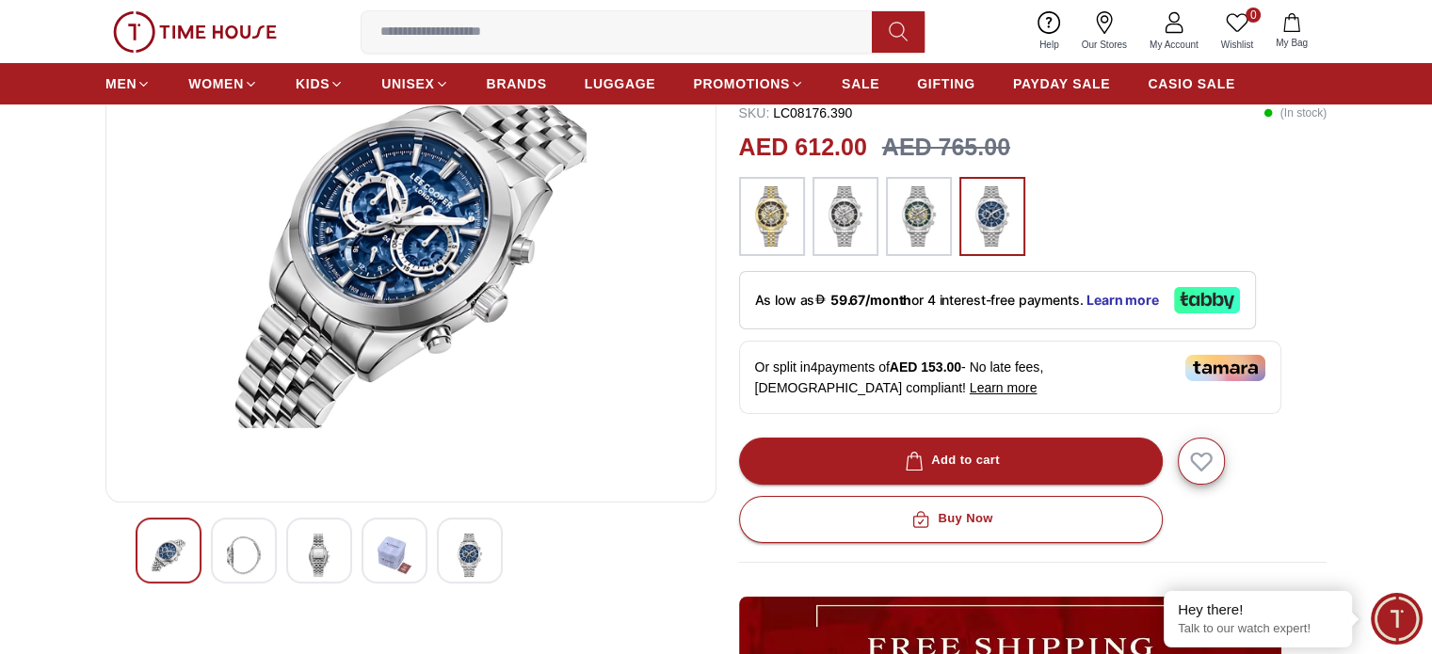
click at [455, 557] on img at bounding box center [470, 555] width 34 height 43
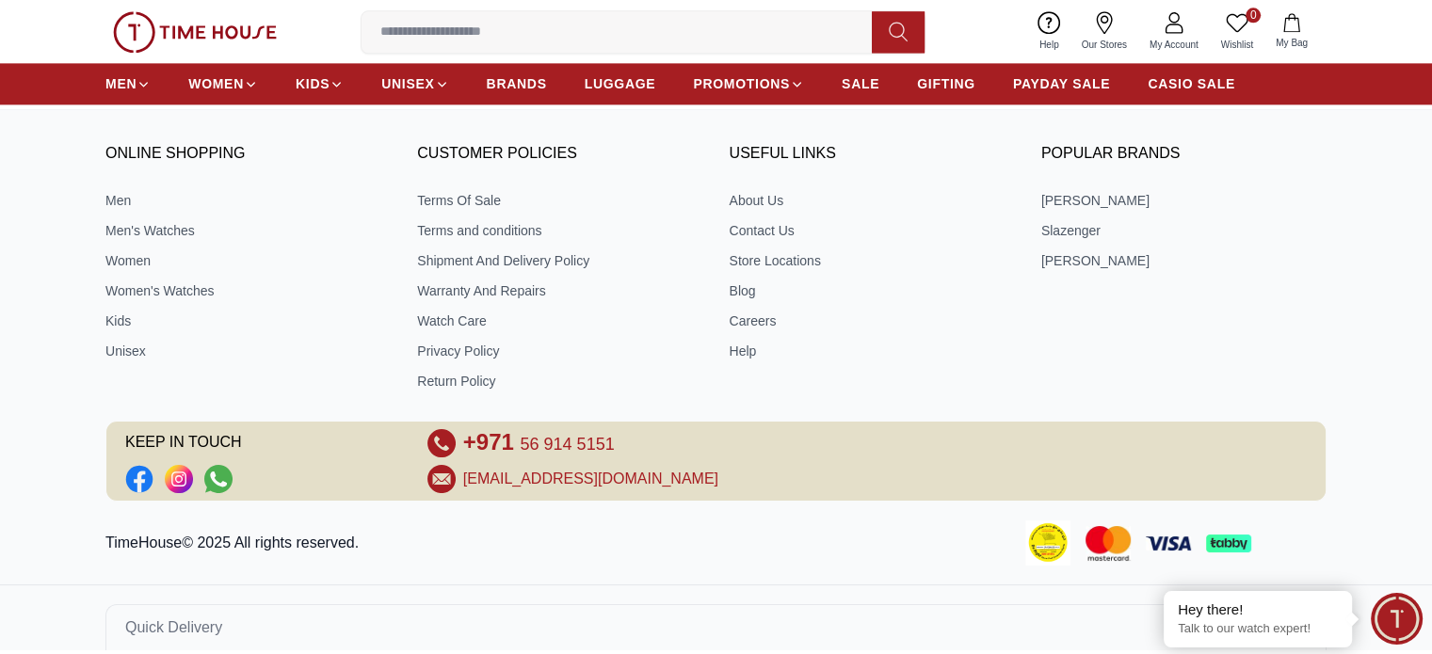
scroll to position [2593, 0]
